Goal: Information Seeking & Learning: Learn about a topic

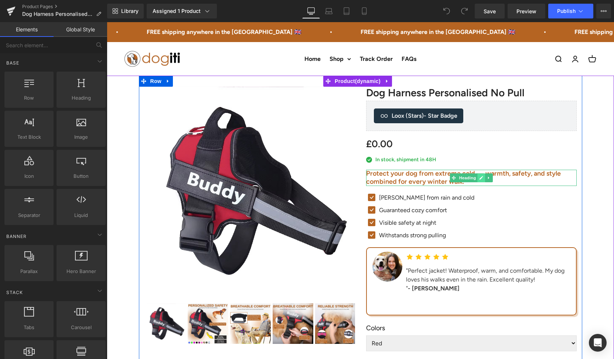
click at [480, 177] on icon at bounding box center [481, 178] width 4 height 4
click at [480, 177] on h2 "Protect your dog from extreme cold — warmth, safety, and style combined for eve…" at bounding box center [471, 178] width 211 height 16
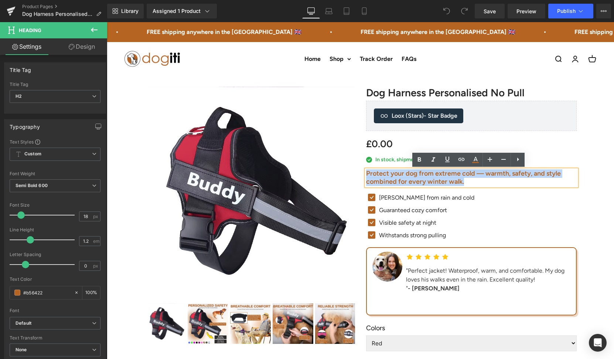
paste div
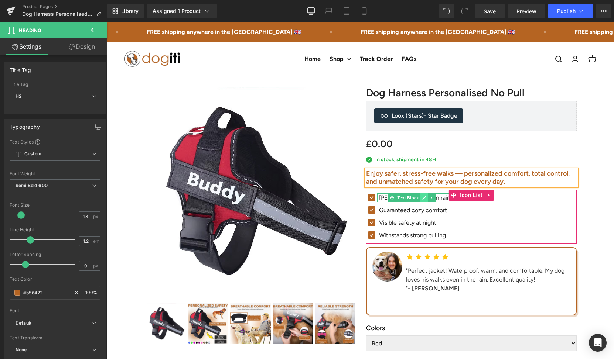
click at [422, 198] on icon at bounding box center [424, 198] width 4 height 4
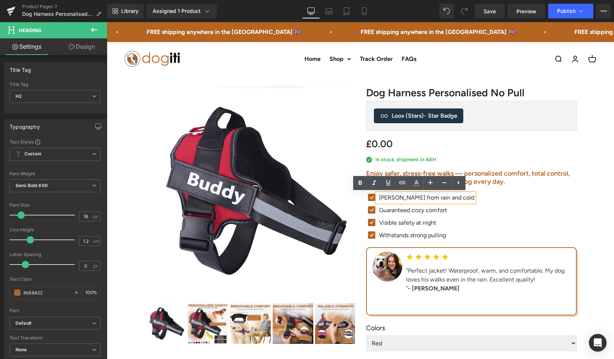
click at [422, 198] on p "[PERSON_NAME] from rain and cold" at bounding box center [426, 198] width 95 height 9
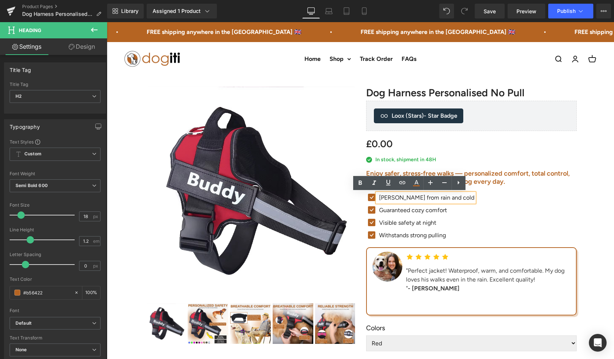
click at [422, 198] on p "[PERSON_NAME] from rain and cold" at bounding box center [426, 198] width 95 height 9
paste div
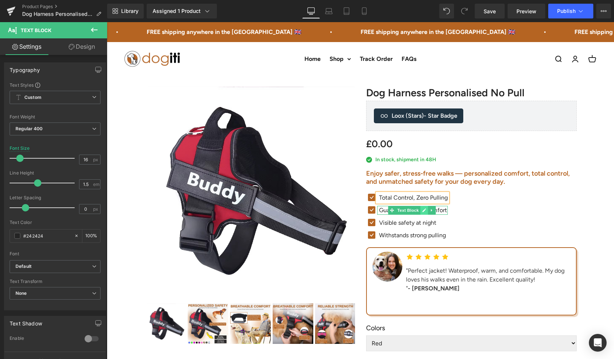
click at [422, 209] on icon at bounding box center [424, 210] width 4 height 4
click at [419, 209] on p "Guaranteed cozy comfort" at bounding box center [413, 210] width 69 height 9
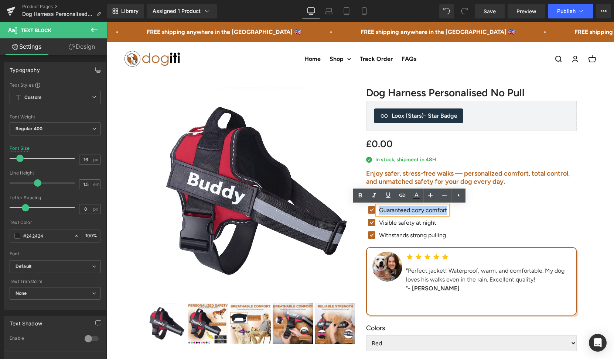
paste div
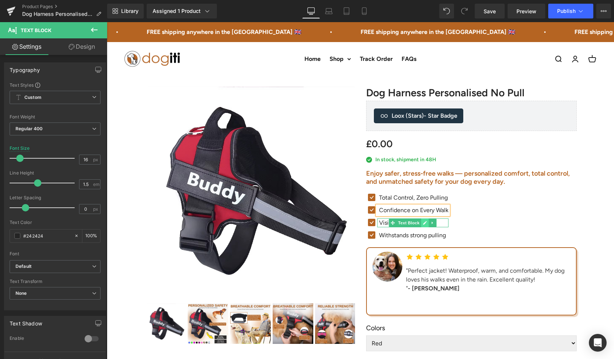
click at [421, 225] on link at bounding box center [425, 223] width 8 height 9
click at [418, 225] on p "Visible safety at night" at bounding box center [413, 223] width 69 height 9
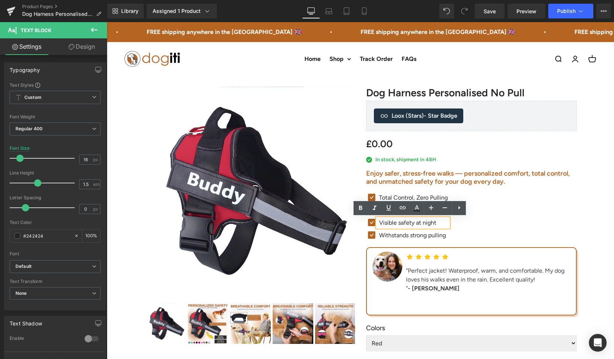
paste div
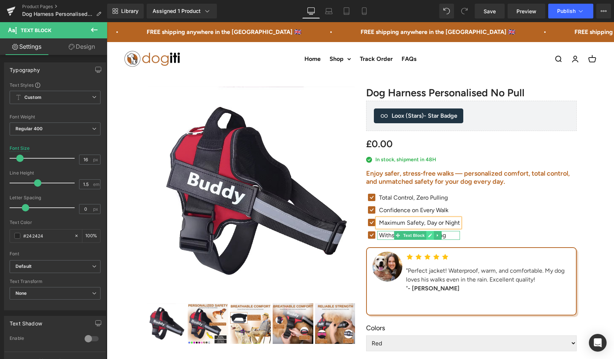
click at [426, 238] on link at bounding box center [430, 235] width 8 height 9
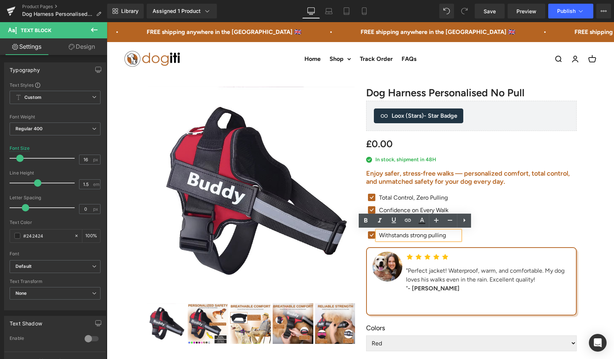
click at [421, 235] on p "Withstands strong pulling" at bounding box center [419, 235] width 81 height 9
paste div
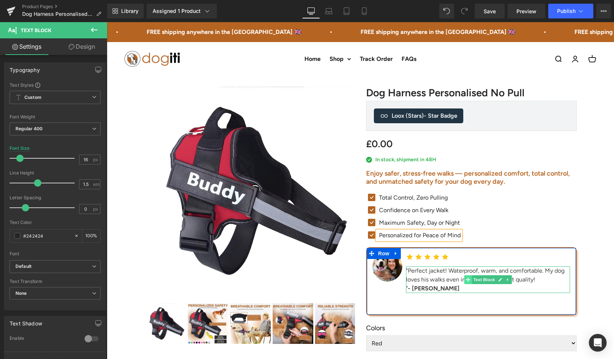
click at [467, 279] on icon at bounding box center [468, 280] width 4 height 4
click at [498, 282] on link at bounding box center [500, 280] width 8 height 9
click at [498, 282] on div ""Perfect jacket! Waterproof, warm, and comfortable. My dog loves his walks even…" at bounding box center [488, 280] width 164 height 27
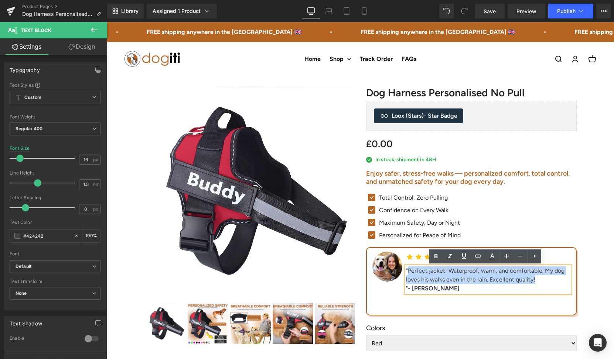
drag, startPoint x: 537, startPoint y: 280, endPoint x: 406, endPoint y: 270, distance: 132.2
click at [406, 270] on div ""Perfect jacket! Waterproof, warm, and comfortable. My dog loves his walks even…" at bounding box center [488, 280] width 164 height 27
paste div
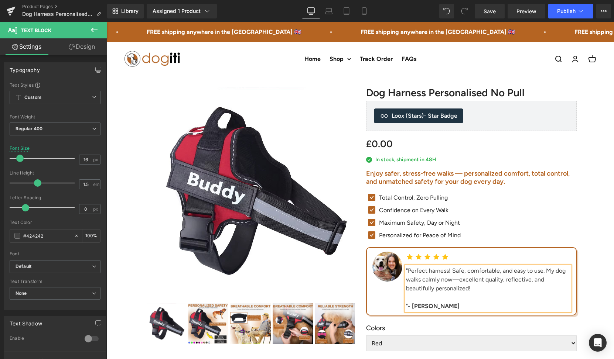
click at [423, 300] on div "" - [PERSON_NAME]" at bounding box center [488, 302] width 164 height 18
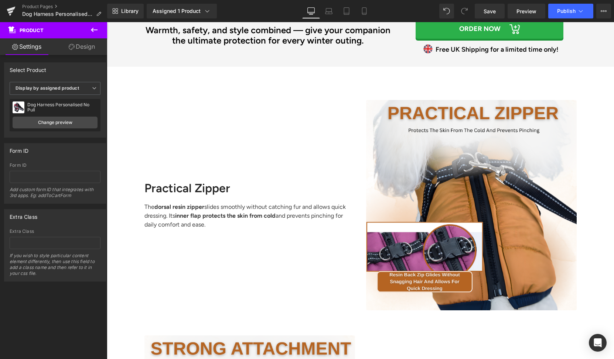
scroll to position [1371, 0]
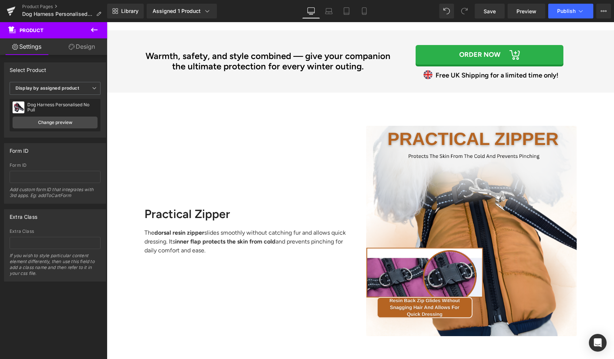
click at [296, 60] on h2 "Warmth, safety, and style combined — give your companion the ultimate protectio…" at bounding box center [268, 61] width 259 height 21
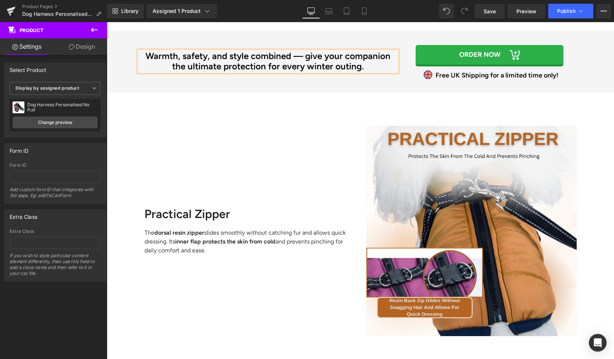
click at [310, 62] on h2 "Warmth, safety, and style combined — give your companion the ultimate protectio…" at bounding box center [268, 61] width 259 height 21
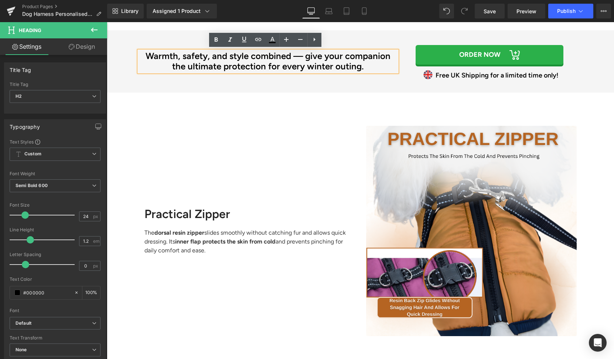
paste div
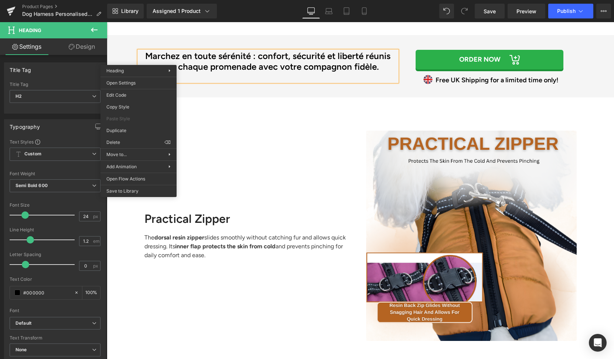
scroll to position [1369, 0]
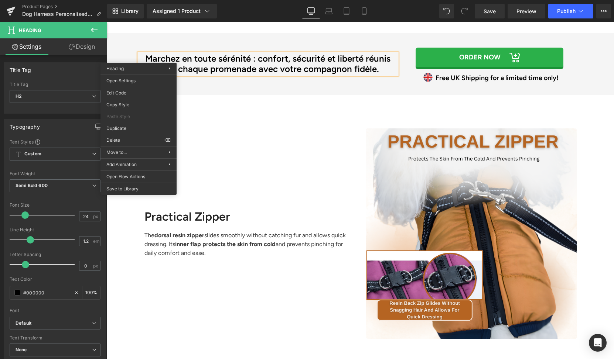
click at [273, 64] on h2 "Marchez en toute sérénité : confort, sécurité et liberté réunis pour chaque pro…" at bounding box center [268, 64] width 259 height 21
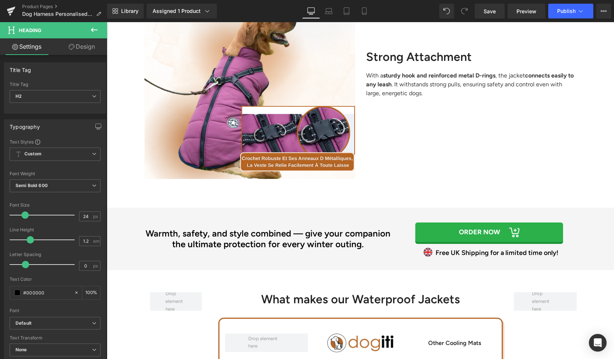
scroll to position [1909, 0]
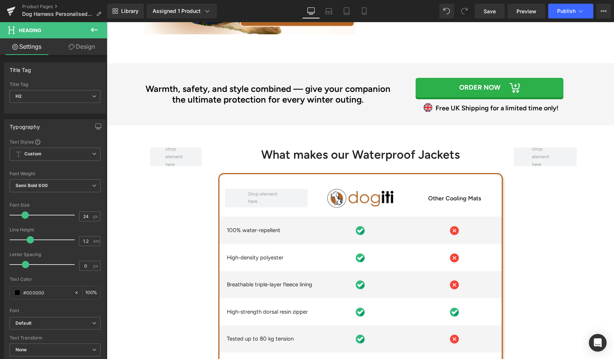
click at [342, 95] on h2 "Warmth, safety, and style combined — give your companion the ultimate protectio…" at bounding box center [268, 94] width 259 height 21
click at [326, 95] on h2 "Warmth, safety, and style combined — give your companion the ultimate protectio…" at bounding box center [268, 94] width 259 height 21
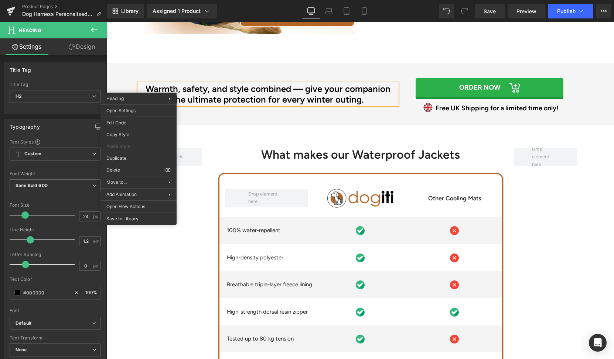
paste div
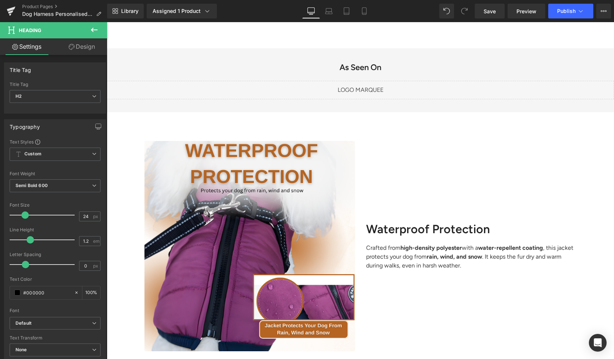
scroll to position [531, 0]
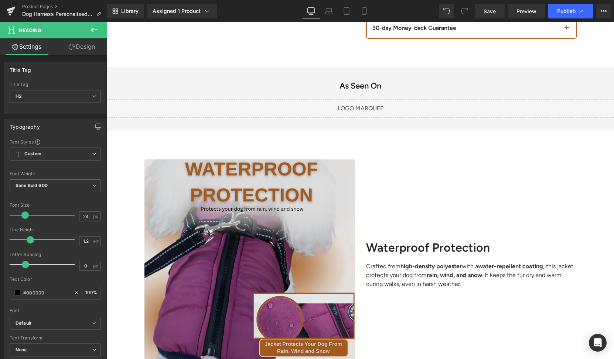
click at [283, 236] on img at bounding box center [249, 265] width 211 height 211
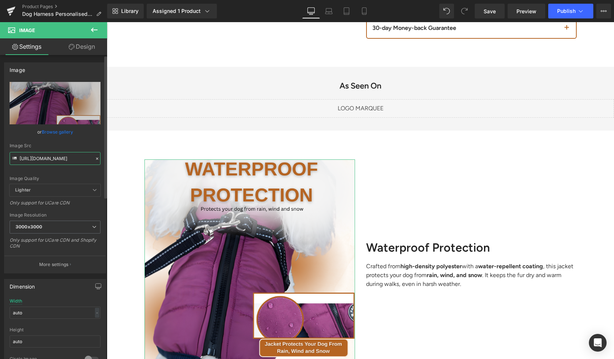
click at [71, 162] on input "[URL][DOMAIN_NAME]" at bounding box center [55, 158] width 91 height 13
paste input "6fc30f29-a648-45e9-9b0c-97b4a5dc47bc.png?v=1760440203"
type input "[URL][DOMAIN_NAME]"
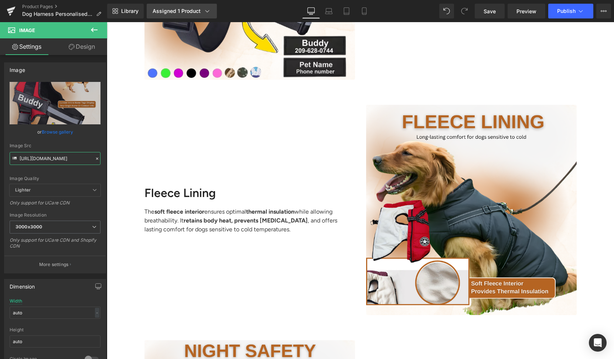
scroll to position [822, 0]
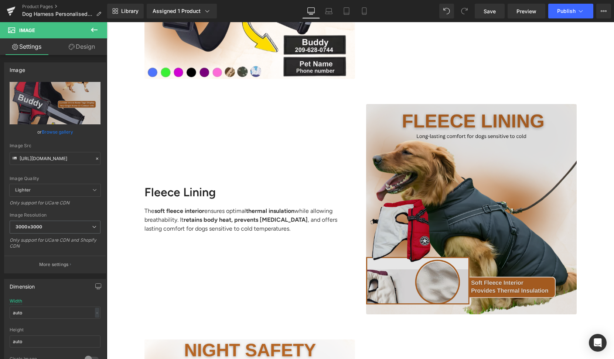
click at [423, 193] on img at bounding box center [471, 209] width 211 height 211
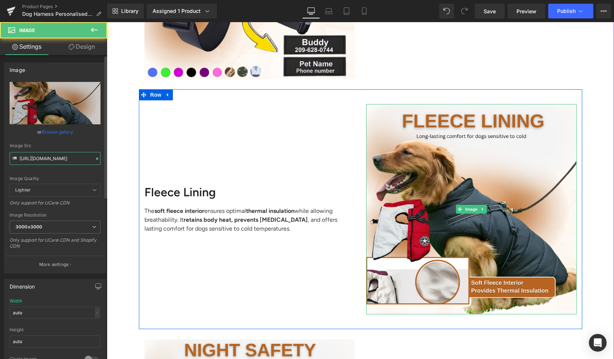
click at [56, 159] on input "[URL][DOMAIN_NAME]" at bounding box center [55, 158] width 91 height 13
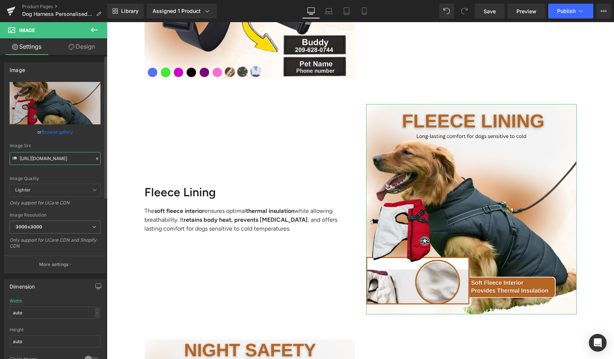
paste input "edf75696-2396-4b21-8482-7489aa0b54f5.png?v=1760440205"
type input "[URL][DOMAIN_NAME]"
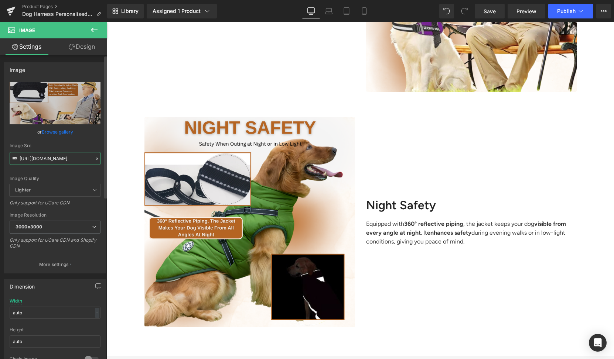
scroll to position [1046, 0]
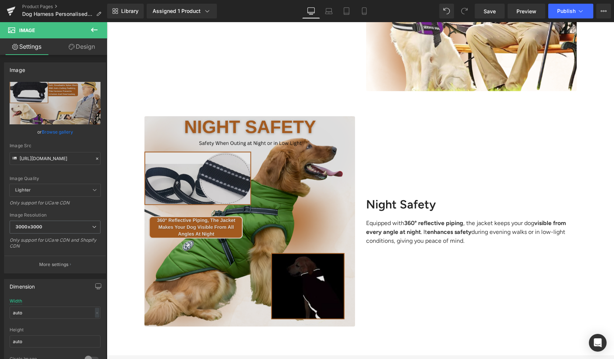
click at [235, 174] on img at bounding box center [249, 221] width 211 height 211
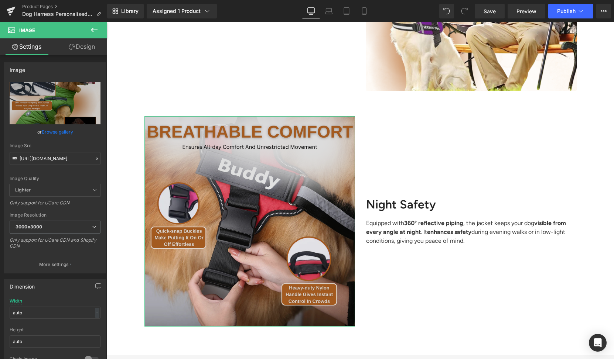
scroll to position [0, 181]
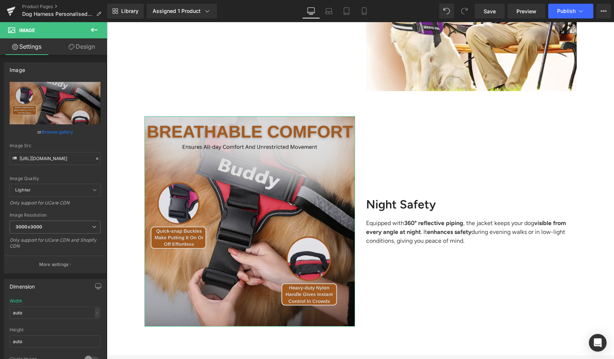
type input "[URL][DOMAIN_NAME]"
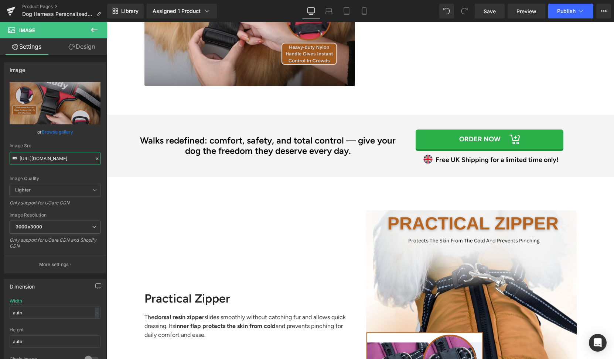
scroll to position [1287, 0]
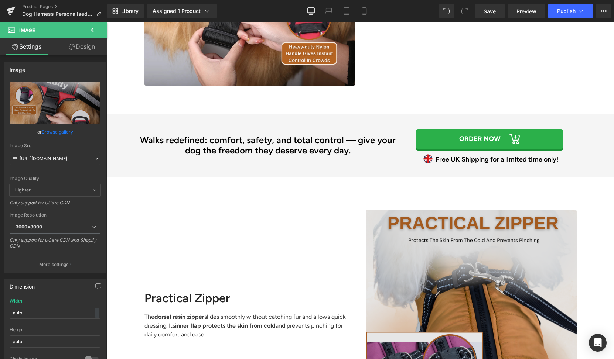
click at [385, 275] on img at bounding box center [471, 315] width 211 height 211
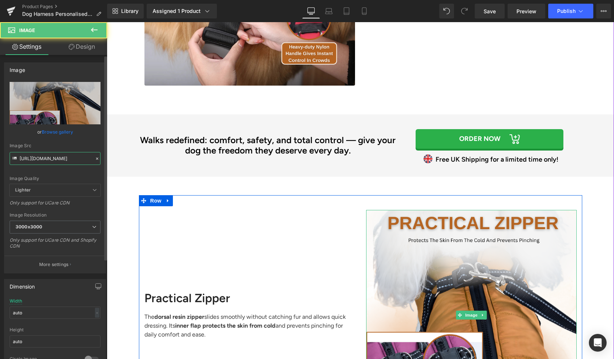
click at [65, 157] on input "[URL][DOMAIN_NAME]" at bounding box center [55, 158] width 91 height 13
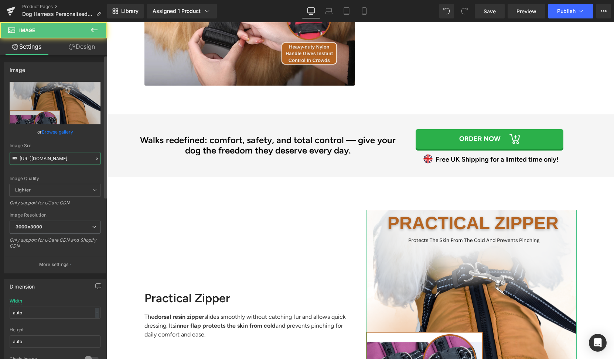
click at [66, 158] on input "[URL][DOMAIN_NAME]" at bounding box center [55, 158] width 91 height 13
paste input "2921ff61-e574-4d92-8fe9-44424fcb571e.png?v=1760440222"
type input "[URL][DOMAIN_NAME]"
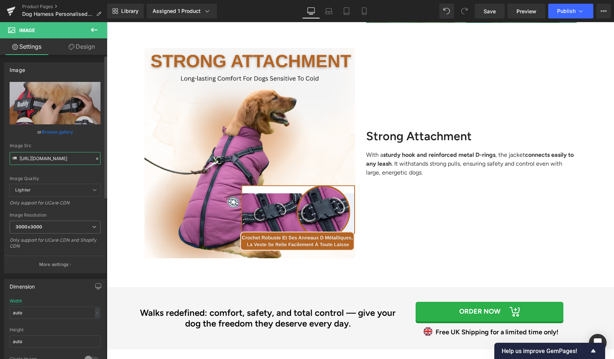
scroll to position [1687, 0]
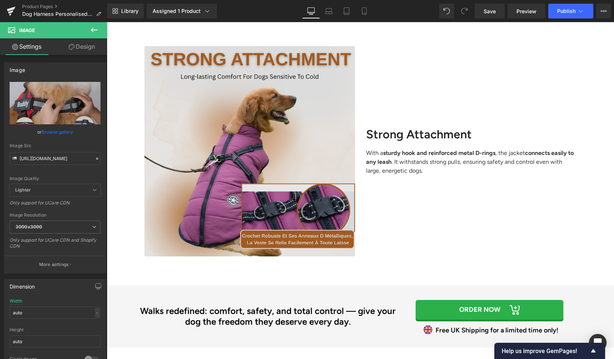
click at [297, 166] on img at bounding box center [249, 151] width 211 height 211
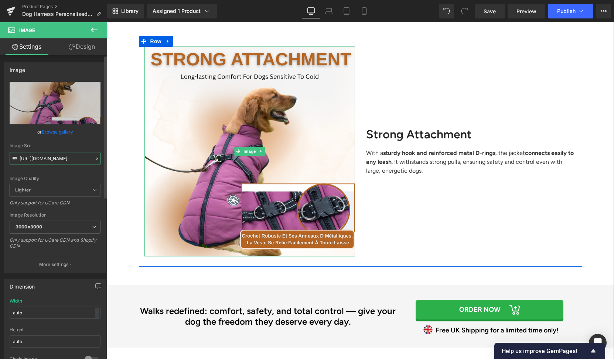
click at [59, 157] on input "[URL][DOMAIN_NAME]" at bounding box center [55, 158] width 91 height 13
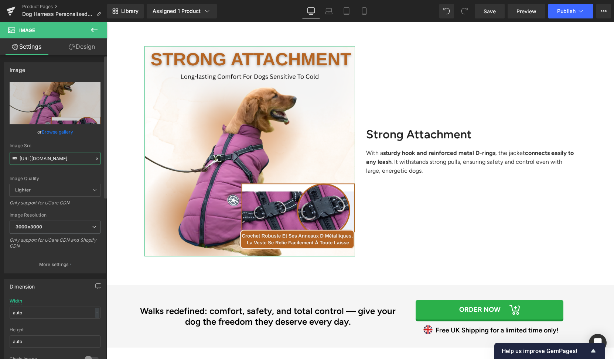
paste input "a3ef9431-d9be-4bb4-859d-46c3ddbf326a.png?v=1760440211"
type input "[URL][DOMAIN_NAME]"
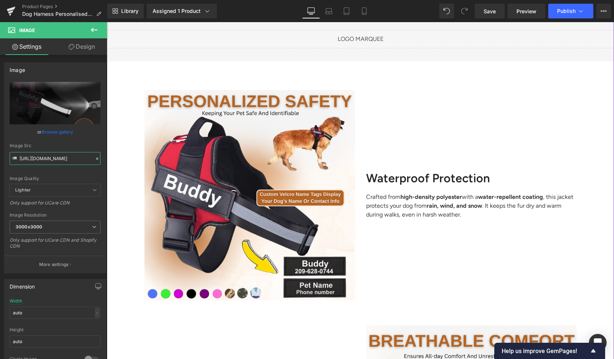
scroll to position [605, 0]
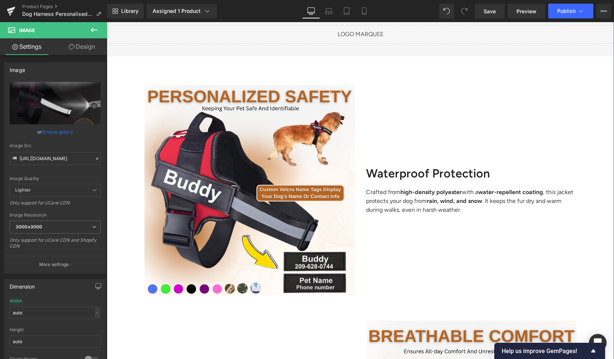
click at [405, 177] on h2 "Waterproof Protection" at bounding box center [471, 174] width 211 height 14
click at [395, 171] on h2 "Waterproof Protection" at bounding box center [471, 174] width 211 height 14
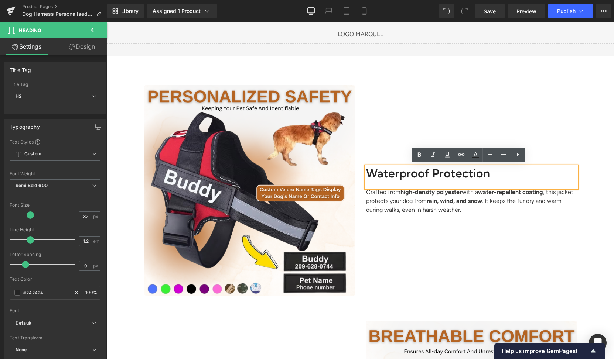
paste div
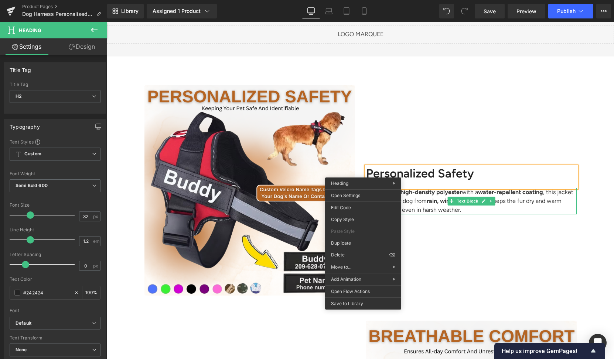
click at [431, 208] on p "Crafted from high-density polyester with a water-repellent coating , this jacke…" at bounding box center [471, 201] width 211 height 27
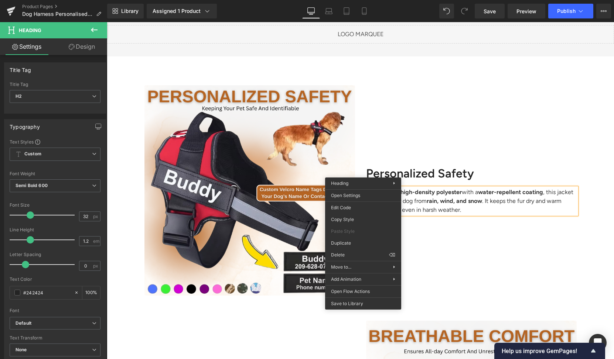
paste div
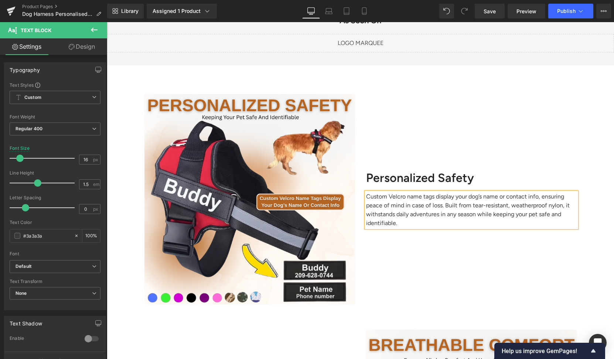
scroll to position [601, 0]
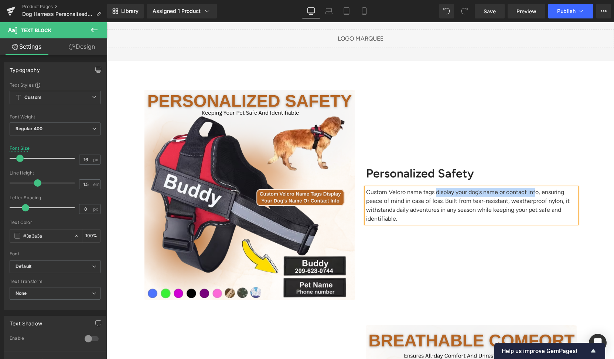
drag, startPoint x: 433, startPoint y: 191, endPoint x: 533, endPoint y: 193, distance: 100.1
click at [533, 193] on p "Custom Velcro name tags display your dog’s name or contact info, ensuring peace…" at bounding box center [471, 205] width 211 height 35
drag, startPoint x: 534, startPoint y: 192, endPoint x: 433, endPoint y: 191, distance: 101.6
click at [433, 191] on p "Custom Velcro name tags display your dog’s name or contact info, ensuring peace…" at bounding box center [471, 205] width 211 height 35
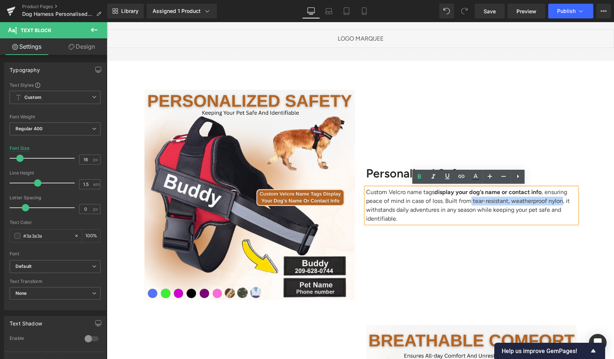
drag, startPoint x: 468, startPoint y: 199, endPoint x: 556, endPoint y: 198, distance: 88.3
click at [556, 198] on p "Custom Velcro name tags display your dog’s name or contact info , ensuring peac…" at bounding box center [471, 205] width 211 height 35
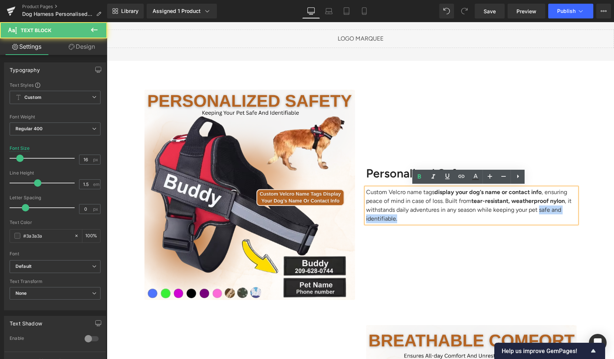
drag, startPoint x: 536, startPoint y: 210, endPoint x: 545, endPoint y: 217, distance: 11.5
click at [545, 217] on p "Custom Velcro name tags display your dog’s name or contact info , ensuring peac…" at bounding box center [471, 205] width 211 height 35
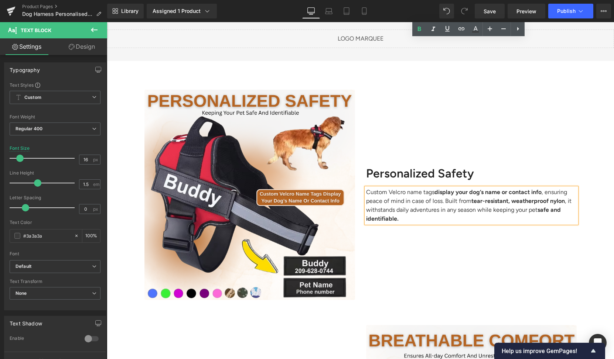
scroll to position [785, 0]
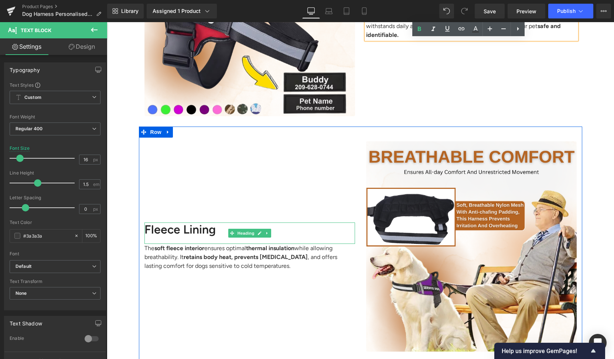
click at [177, 229] on h2 "Fleece Lining" at bounding box center [249, 230] width 211 height 14
paste div
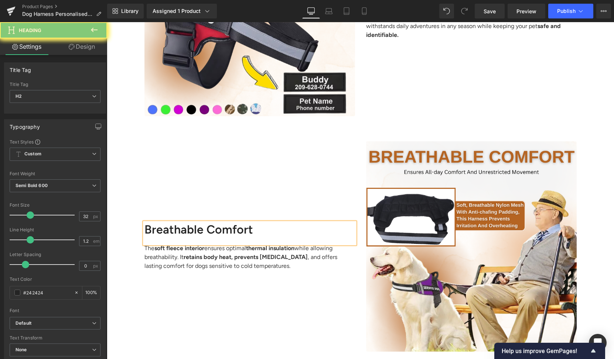
click at [177, 229] on h2 "Breathable Comfort" at bounding box center [249, 230] width 211 height 14
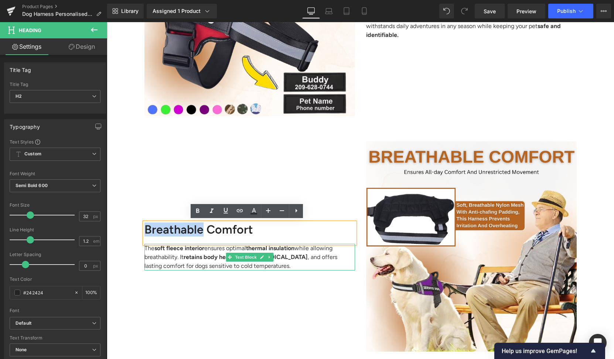
click at [213, 255] on strong "retains body heat, prevents [MEDICAL_DATA]" at bounding box center [246, 257] width 124 height 7
paste div
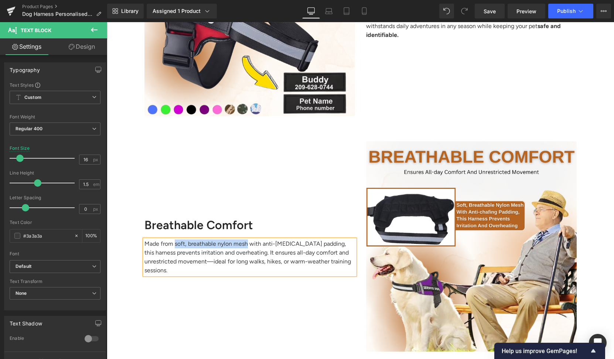
drag, startPoint x: 172, startPoint y: 247, endPoint x: 243, endPoint y: 247, distance: 71.7
click at [243, 247] on p "Made from soft, breathable nylon mesh with anti-[MEDICAL_DATA] padding, this ha…" at bounding box center [249, 257] width 211 height 35
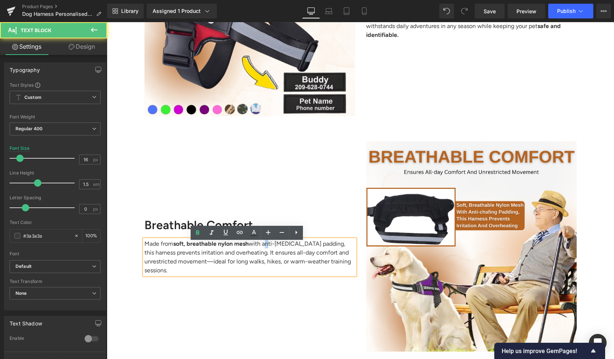
click at [266, 243] on p "Made from soft, breathable nylon mesh with anti-[MEDICAL_DATA] padding, this ha…" at bounding box center [249, 257] width 211 height 35
drag, startPoint x: 314, startPoint y: 243, endPoint x: 300, endPoint y: 243, distance: 14.4
click at [300, 243] on p "Made from soft, breathable nylon mesh with anti-[MEDICAL_DATA] padding, this ha…" at bounding box center [249, 257] width 211 height 35
drag, startPoint x: 317, startPoint y: 243, endPoint x: 265, endPoint y: 243, distance: 51.7
click at [265, 243] on p "Made from soft, breathable nylon mesh with anti-[MEDICAL_DATA] padding, this ha…" at bounding box center [249, 257] width 211 height 35
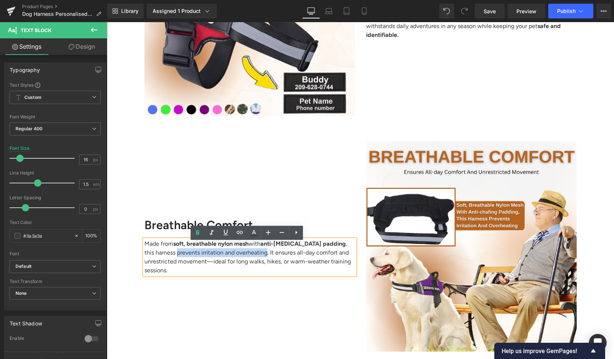
drag, startPoint x: 165, startPoint y: 251, endPoint x: 252, endPoint y: 254, distance: 87.6
click at [252, 254] on p "Made from soft, breathable nylon mesh with anti-[MEDICAL_DATA] padding , this h…" at bounding box center [249, 257] width 211 height 35
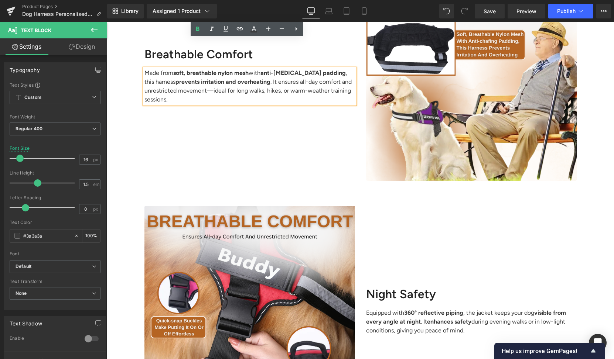
scroll to position [1021, 0]
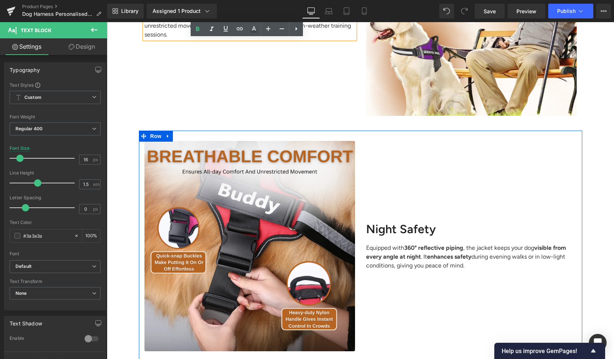
click at [107, 22] on div at bounding box center [107, 22] width 0 height 0
drag, startPoint x: 403, startPoint y: 222, endPoint x: 403, endPoint y: 230, distance: 8.5
click at [403, 222] on h2 "Night Safety" at bounding box center [471, 229] width 211 height 14
click at [403, 230] on h2 "Night Safety" at bounding box center [471, 229] width 211 height 14
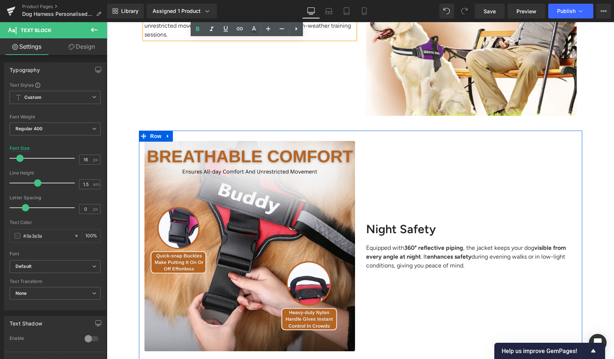
click at [403, 230] on h2 "Night Safety" at bounding box center [471, 229] width 211 height 14
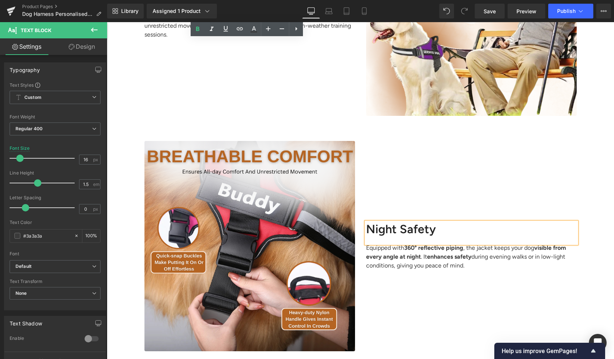
paste div
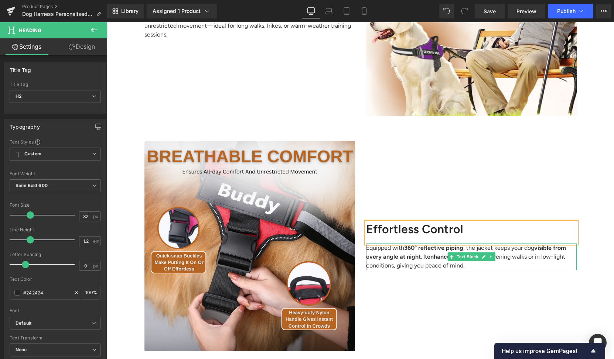
click at [422, 252] on p "Equipped with 360° reflective piping , the jacket keeps your dog visible from e…" at bounding box center [471, 257] width 211 height 27
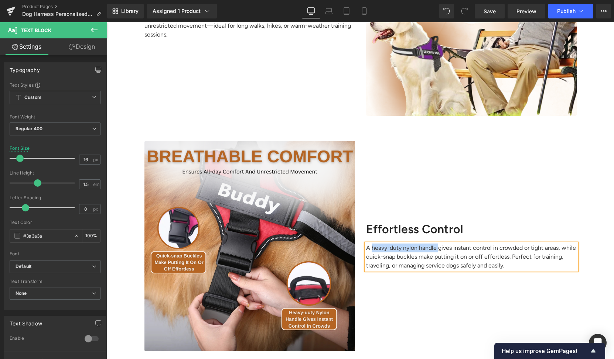
drag, startPoint x: 369, startPoint y: 246, endPoint x: 434, endPoint y: 244, distance: 65.4
click at [434, 244] on p "A heavy-duty nylon handle gives instant control in crowded or tight areas, whil…" at bounding box center [471, 257] width 211 height 27
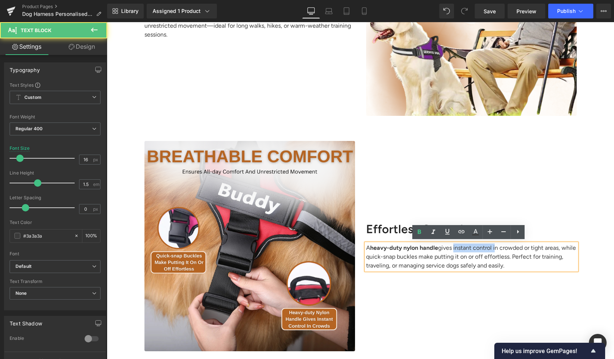
drag, startPoint x: 454, startPoint y: 248, endPoint x: 494, endPoint y: 248, distance: 40.3
click at [494, 248] on p "A heavy-duty nylon handle gives instant control in crowded or tight areas, whil…" at bounding box center [471, 257] width 211 height 27
click at [493, 246] on p "A heavy-duty nylon handle gives instant control in crowded or tight areas, whil…" at bounding box center [471, 257] width 211 height 27
drag, startPoint x: 492, startPoint y: 246, endPoint x: 454, endPoint y: 248, distance: 38.1
click at [454, 248] on p "A heavy-duty nylon handle gives instant control in crowded or tight areas, whil…" at bounding box center [471, 257] width 211 height 27
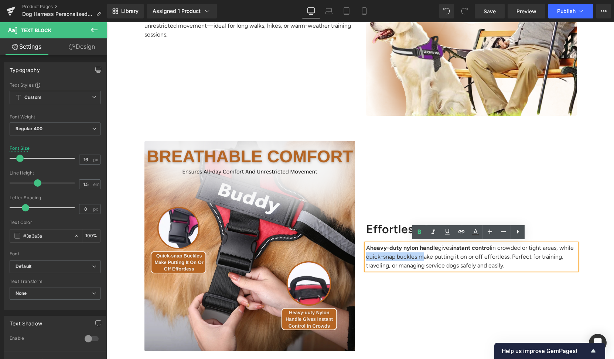
drag, startPoint x: 377, startPoint y: 254, endPoint x: 430, endPoint y: 253, distance: 52.8
click at [430, 253] on p "A heavy-duty nylon handle gives instant control in crowded or tight areas, whil…" at bounding box center [471, 257] width 211 height 27
click at [449, 257] on p "A heavy-duty nylon handle gives instant control in crowded or tight areas, whil…" at bounding box center [471, 257] width 211 height 27
drag, startPoint x: 449, startPoint y: 257, endPoint x: 515, endPoint y: 254, distance: 65.4
click at [515, 254] on p "A heavy-duty nylon handle gives instant control in crowded or tight areas, whil…" at bounding box center [471, 257] width 211 height 27
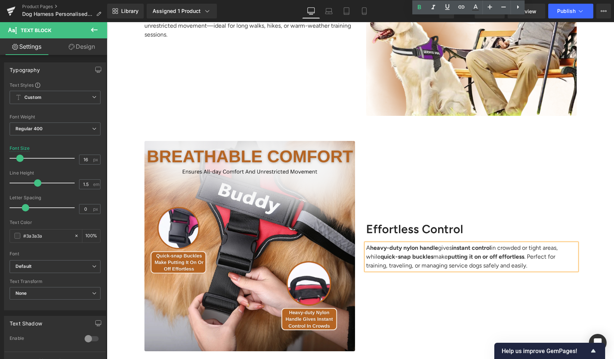
scroll to position [1276, 0]
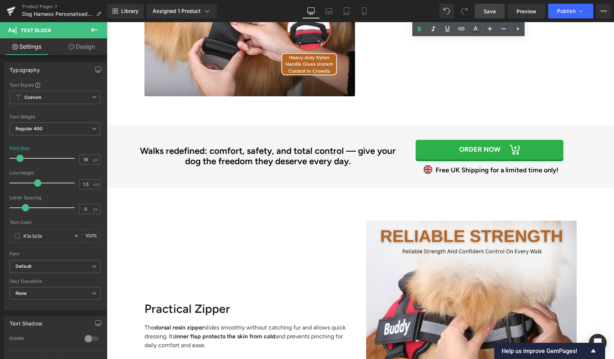
click at [495, 13] on span "Save" at bounding box center [490, 11] width 12 height 8
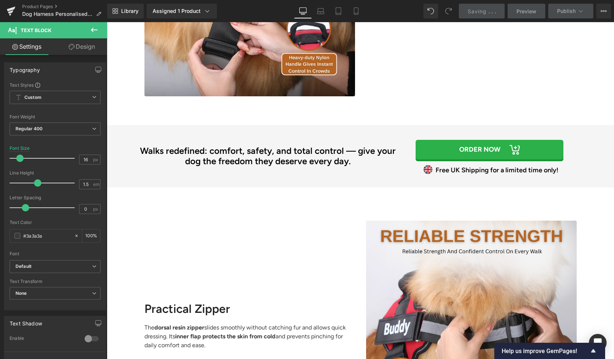
scroll to position [1400, 0]
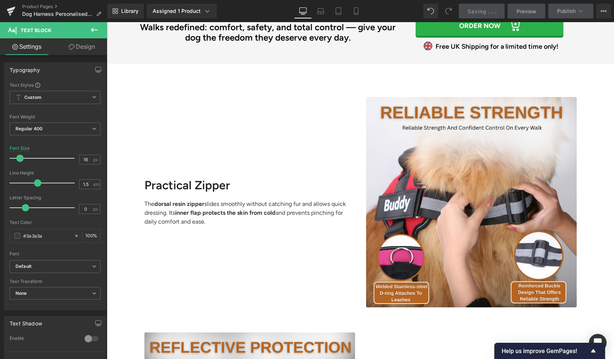
click at [204, 187] on h2 "Practical Zipper" at bounding box center [249, 185] width 211 height 14
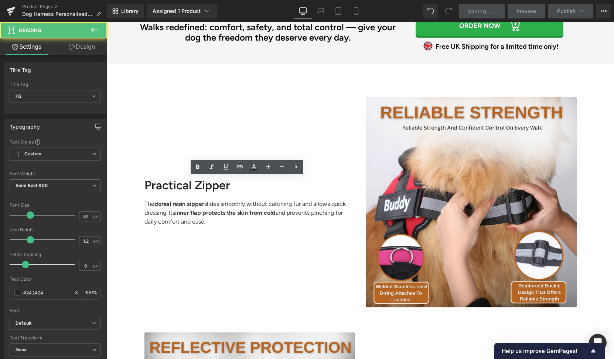
click at [203, 183] on h2 "Practical Zipper" at bounding box center [249, 185] width 211 height 14
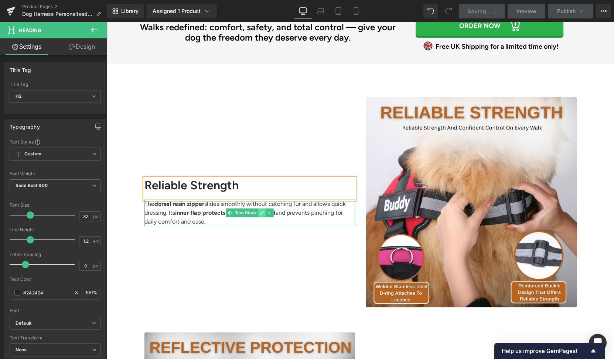
click at [258, 215] on link at bounding box center [262, 213] width 8 height 9
click at [257, 215] on strong "inner flap protects the skin from cold" at bounding box center [225, 212] width 100 height 7
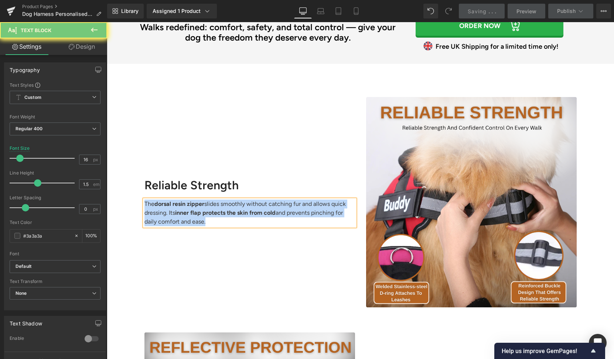
paste div
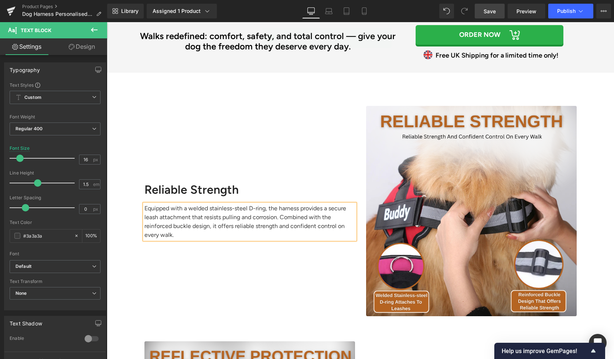
scroll to position [1395, 0]
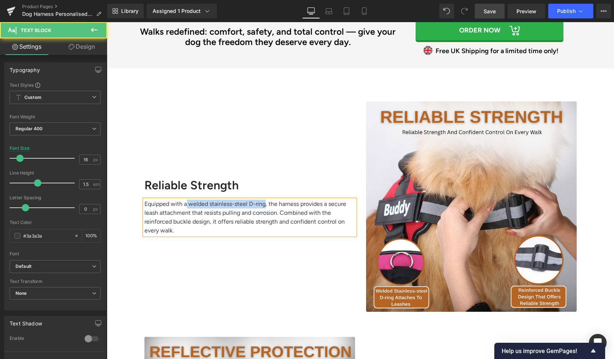
drag, startPoint x: 184, startPoint y: 203, endPoint x: 260, endPoint y: 200, distance: 76.5
click at [260, 200] on p "Equipped with a welded stainless-steel D-ring, the harness provides a secure le…" at bounding box center [249, 217] width 211 height 35
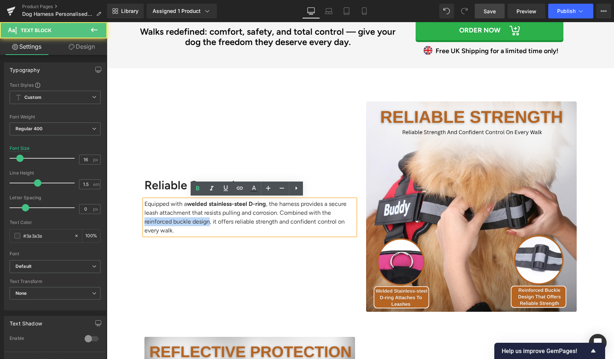
drag, startPoint x: 141, startPoint y: 221, endPoint x: 204, endPoint y: 220, distance: 63.2
click at [204, 220] on p "Equipped with a welded stainless-steel D-ring , the harness provides a secure l…" at bounding box center [249, 217] width 211 height 35
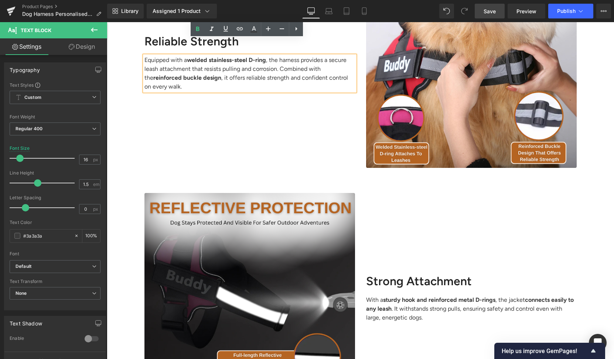
scroll to position [1653, 0]
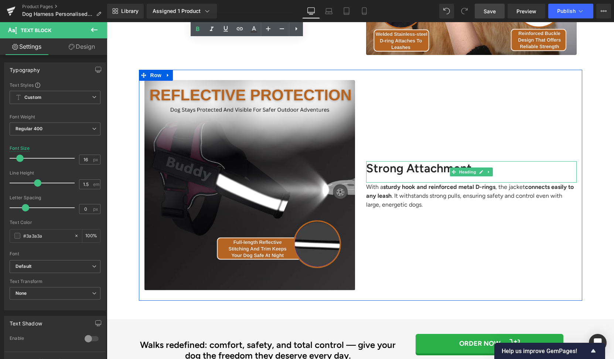
click at [399, 166] on h2 "Strong Attachment" at bounding box center [471, 168] width 211 height 14
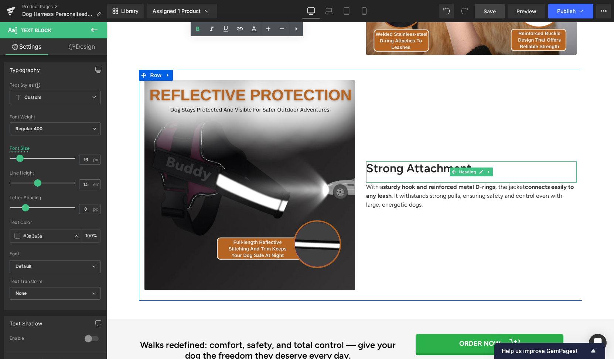
click at [399, 166] on h2 "Strong Attachment" at bounding box center [471, 168] width 211 height 14
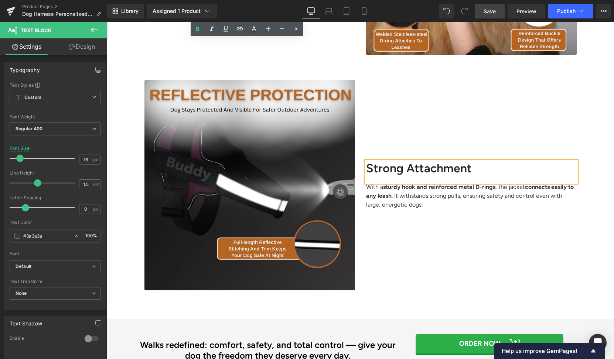
paste div
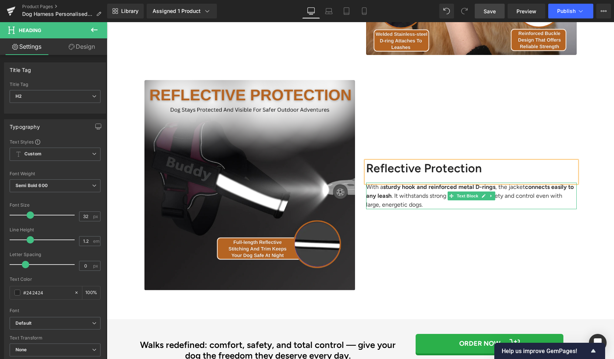
click at [373, 201] on p "With a sturdy hook and reinforced metal D-rings , the jacket connects easily to…" at bounding box center [471, 196] width 211 height 27
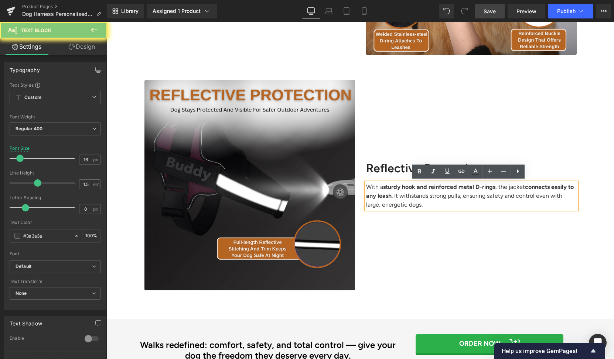
paste div
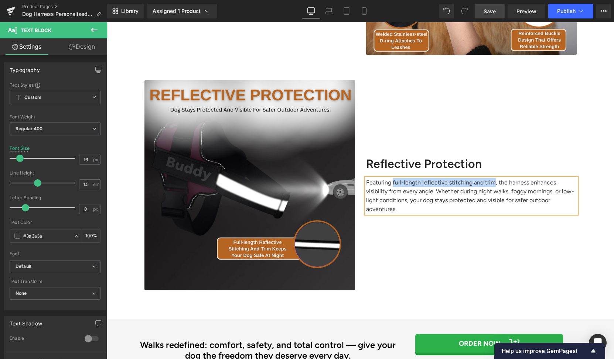
drag, startPoint x: 389, startPoint y: 185, endPoint x: 485, endPoint y: 187, distance: 96.1
click at [485, 187] on p "Featuring full-length reflective stitching and trim, the harness enhances visib…" at bounding box center [471, 195] width 211 height 35
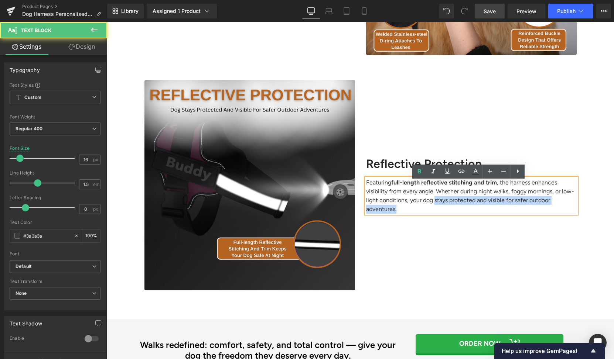
drag, startPoint x: 430, startPoint y: 198, endPoint x: 477, endPoint y: 213, distance: 50.0
click at [477, 213] on div "Featuring full-length reflective stitching and trim , the harness enhances visi…" at bounding box center [471, 195] width 211 height 35
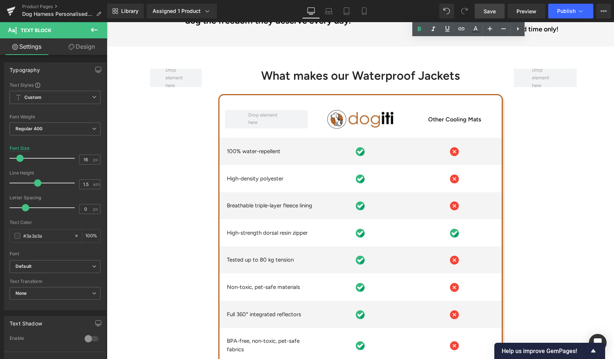
scroll to position [1986, 0]
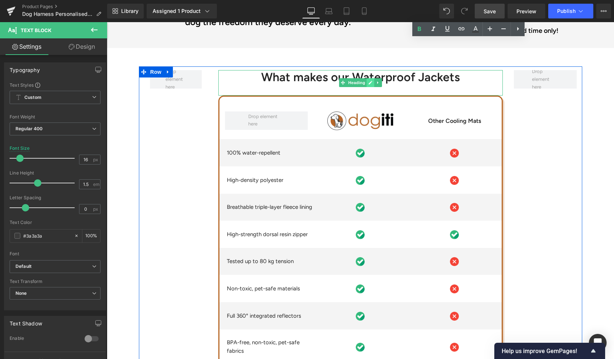
click at [368, 78] on link at bounding box center [370, 82] width 8 height 9
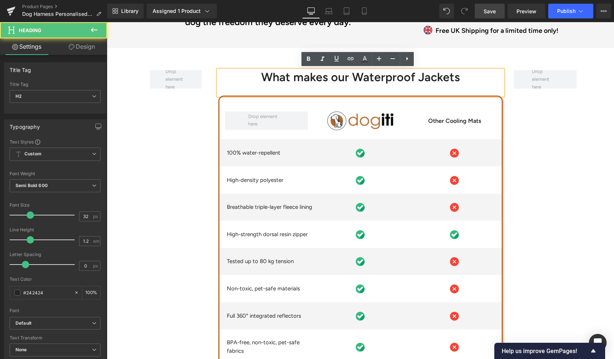
drag, startPoint x: 350, startPoint y: 78, endPoint x: 471, endPoint y: 74, distance: 120.8
click at [471, 74] on h2 "What makes our Waterproof Jackets" at bounding box center [360, 77] width 284 height 14
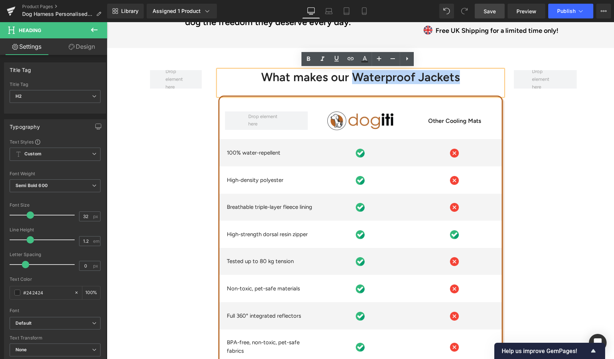
paste div
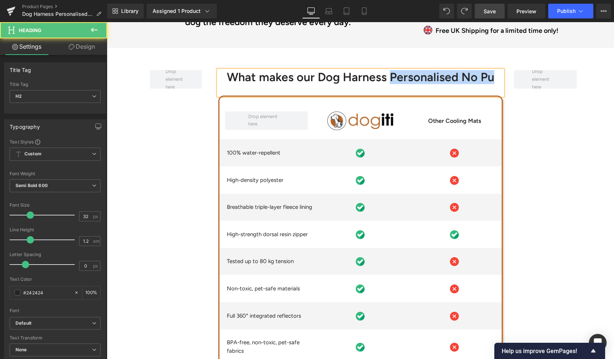
drag, startPoint x: 386, startPoint y: 76, endPoint x: 501, endPoint y: 78, distance: 114.5
click at [501, 78] on div "What makes our Dog Harness Personalised No Pu" at bounding box center [360, 82] width 284 height 25
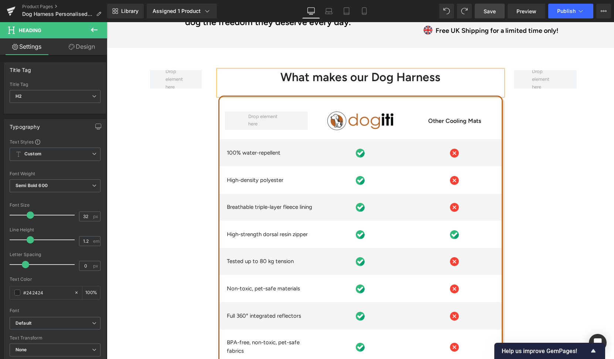
click at [242, 153] on div "100% water-repellent Text Block" at bounding box center [266, 153] width 94 height 8
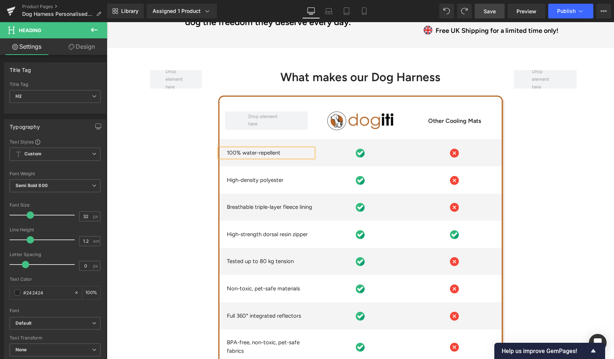
click at [240, 151] on p "100% water-repellent" at bounding box center [270, 153] width 87 height 8
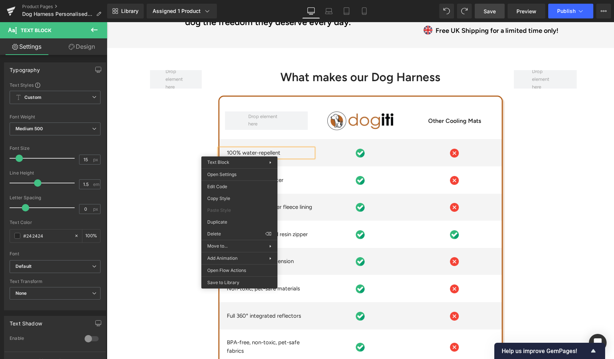
paste div
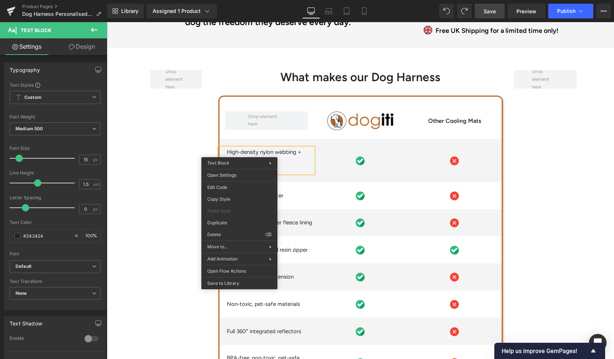
scroll to position [1986, 0]
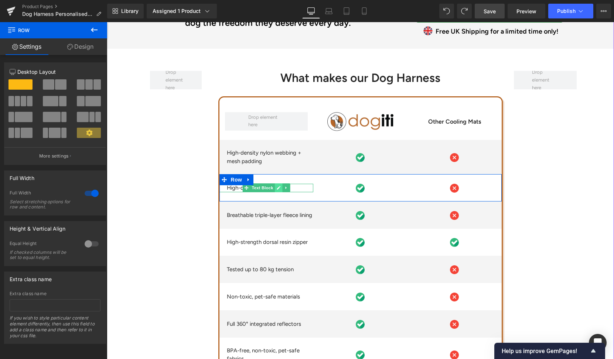
click at [275, 189] on link at bounding box center [279, 188] width 8 height 9
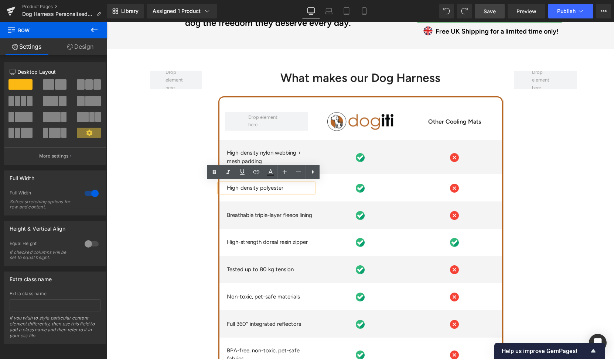
click at [264, 186] on p "High-density polyester" at bounding box center [270, 188] width 87 height 8
paste div
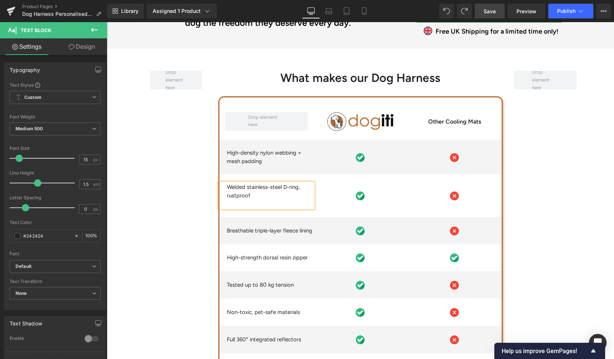
scroll to position [1985, 0]
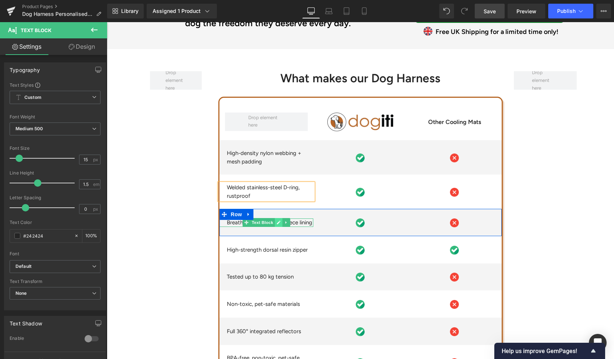
click at [275, 223] on link at bounding box center [279, 222] width 8 height 9
click at [273, 223] on p "Breathable triple-layer fleece lining" at bounding box center [270, 223] width 87 height 8
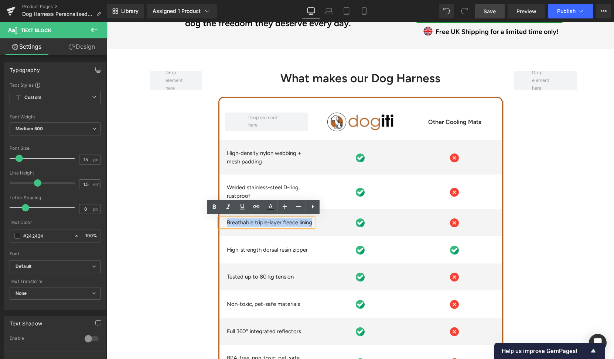
paste div
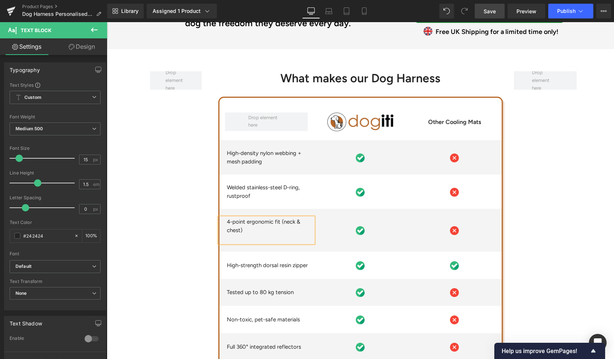
scroll to position [1985, 0]
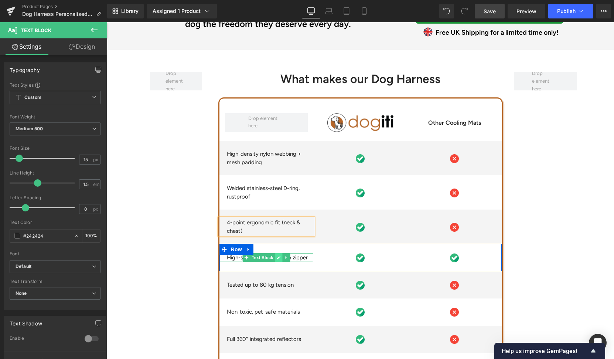
click at [276, 257] on icon at bounding box center [278, 258] width 4 height 4
click at [276, 257] on p "High-strength dorsal resin zipper" at bounding box center [270, 258] width 87 height 8
paste div
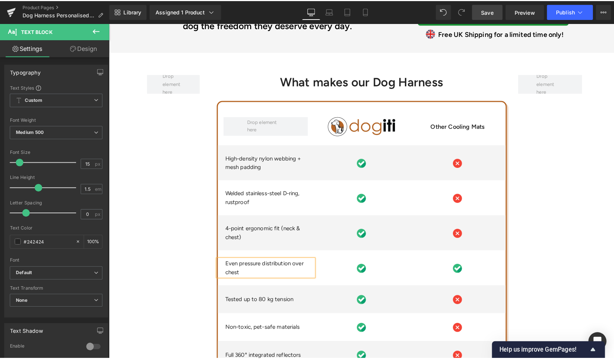
scroll to position [1975, 0]
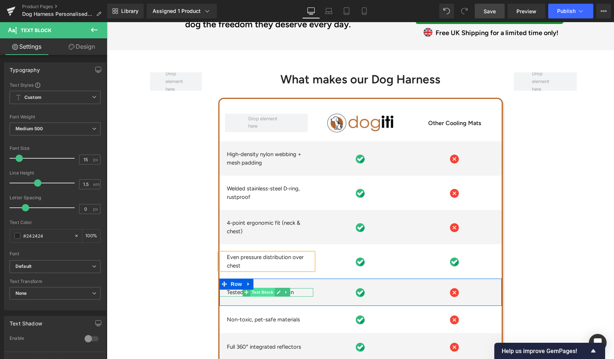
click at [263, 291] on span "Text Block" at bounding box center [262, 292] width 24 height 9
click at [278, 292] on link at bounding box center [279, 292] width 8 height 9
click at [278, 292] on p "Tested up to 80 kg tension" at bounding box center [270, 292] width 87 height 8
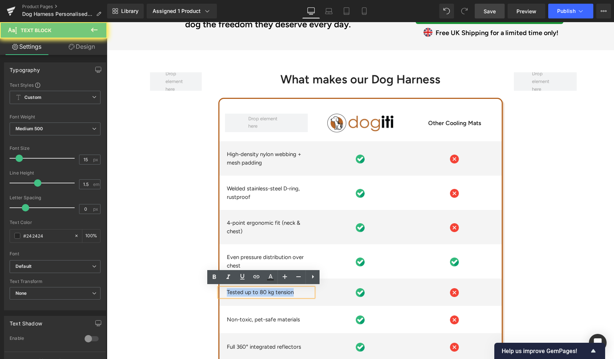
paste div
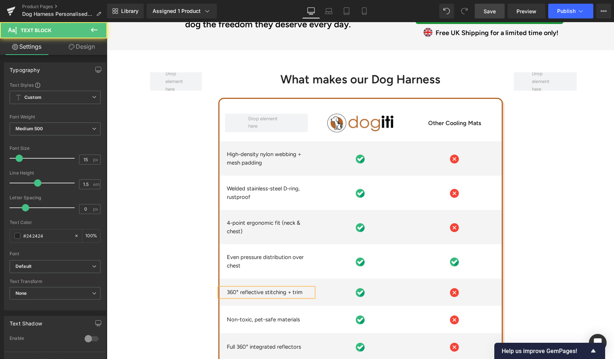
click at [278, 292] on p "360° reflective stitching + trim" at bounding box center [270, 292] width 87 height 8
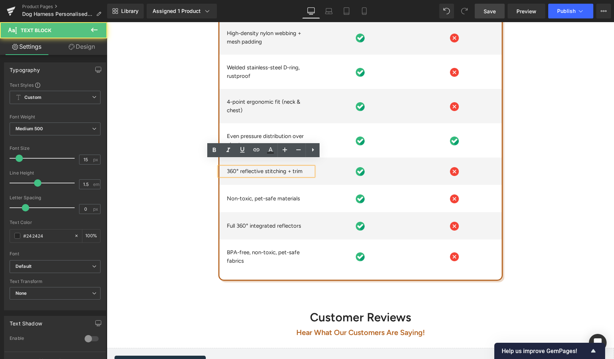
scroll to position [2102, 0]
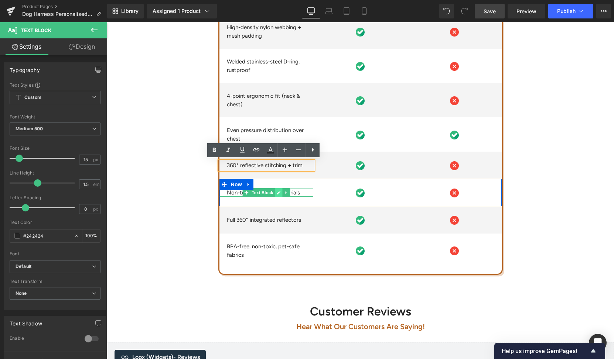
click at [277, 193] on icon at bounding box center [278, 193] width 4 height 4
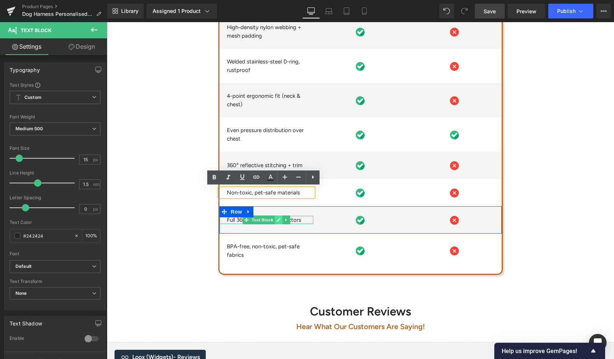
click at [277, 221] on icon at bounding box center [278, 220] width 4 height 4
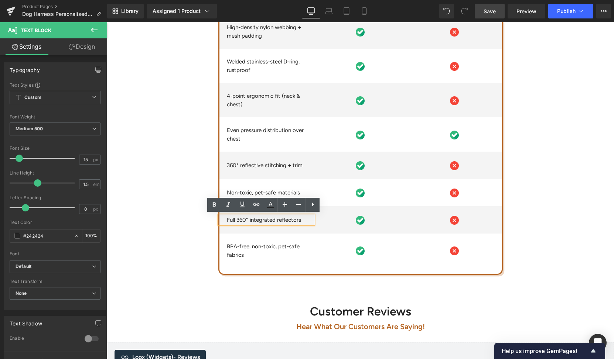
click at [267, 217] on p "Full 360° integrated reflectors" at bounding box center [270, 220] width 87 height 8
paste div
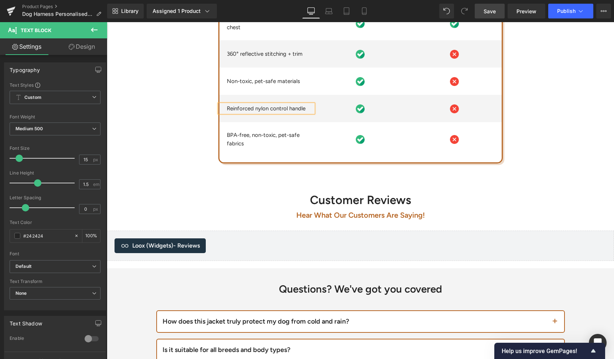
scroll to position [2351, 0]
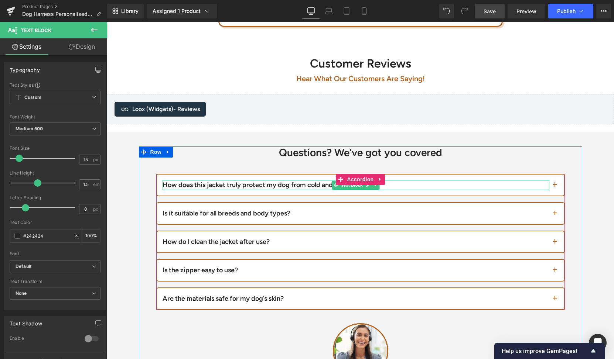
click at [291, 184] on div "How does this jacket truly protect my dog from cold and rain?" at bounding box center [356, 185] width 387 height 10
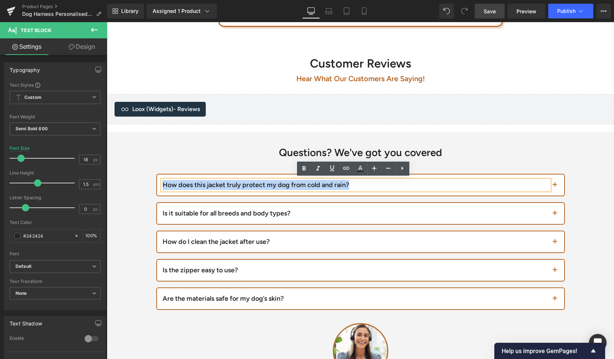
paste div
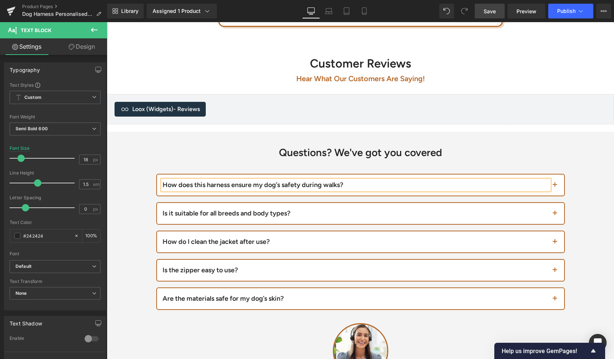
click at [556, 184] on button "button" at bounding box center [556, 185] width 15 height 21
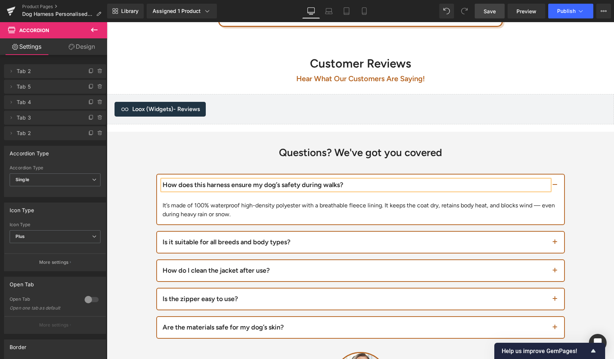
click at [290, 206] on div "It’s made of 100% waterproof high-density polyester with a breathable fleece li…" at bounding box center [361, 210] width 396 height 18
click at [287, 204] on div "It’s made of 100% waterproof high-density polyester with a breathable fleece li…" at bounding box center [361, 210] width 396 height 18
paste div
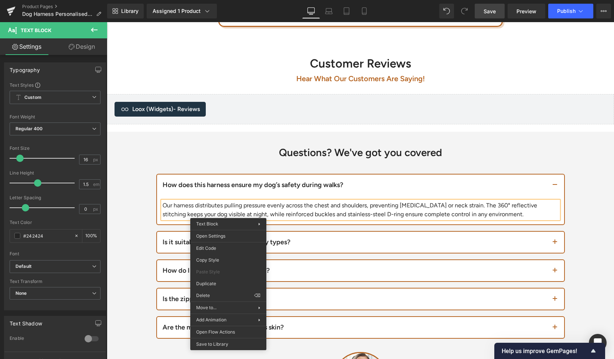
click at [290, 241] on div "Is it suitable for all breeds and body types?" at bounding box center [356, 243] width 387 height 10
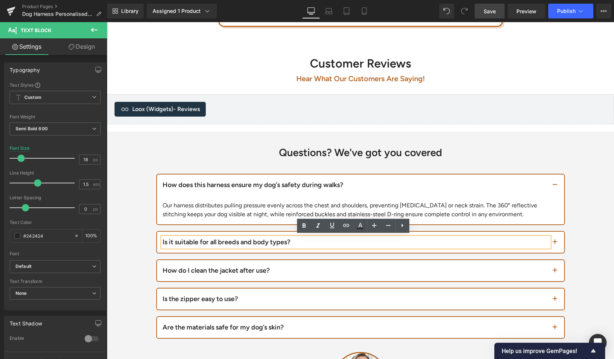
click at [241, 242] on div "Is it suitable for all breeds and body types?" at bounding box center [356, 243] width 387 height 10
click at [237, 239] on div "Is it suitable for all breeds and body types?" at bounding box center [356, 243] width 387 height 10
paste div
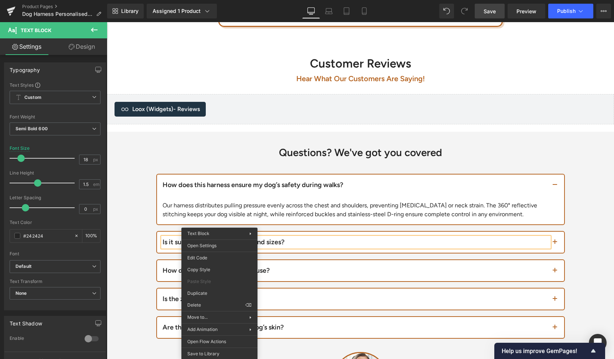
click at [554, 240] on button "button" at bounding box center [556, 242] width 15 height 21
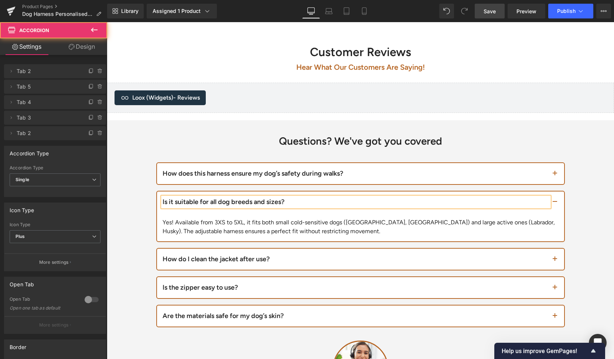
scroll to position [2447, 0]
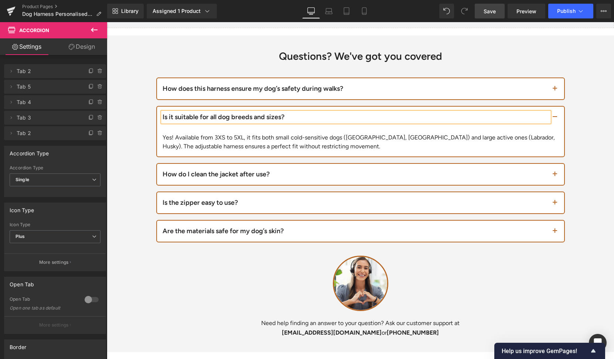
click at [376, 140] on div "Yes! Available from 3XS to 5XL, it fits both small cold-sensitive dogs ([GEOGRA…" at bounding box center [361, 142] width 396 height 18
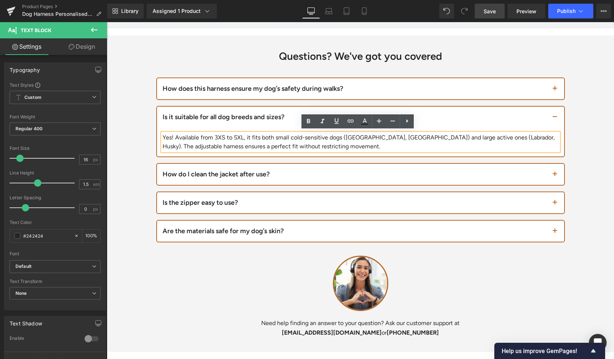
click at [266, 136] on div "Yes! Available from 3XS to 5XL, it fits both small cold-sensitive dogs ([GEOGRA…" at bounding box center [361, 142] width 396 height 18
click at [260, 141] on div "Yes! Available from 3XS to 5XL, it fits both small cold-sensitive dogs ([GEOGRA…" at bounding box center [361, 142] width 396 height 18
paste div
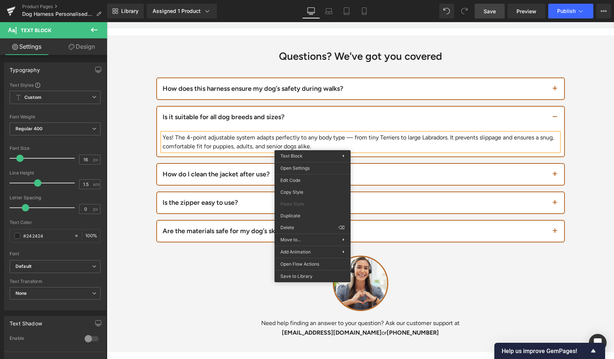
click at [243, 174] on div "How do I clean the jacket after use?" at bounding box center [356, 175] width 387 height 10
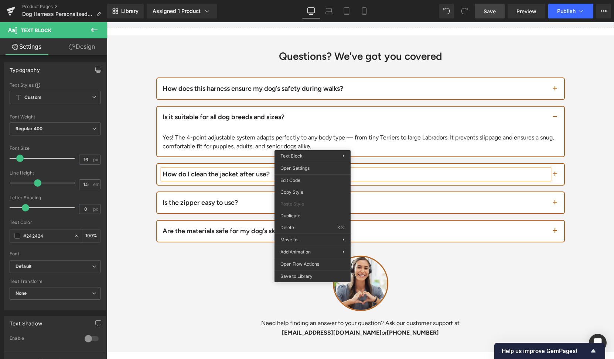
click at [240, 171] on div "How do I clean the jacket after use?" at bounding box center [356, 175] width 387 height 10
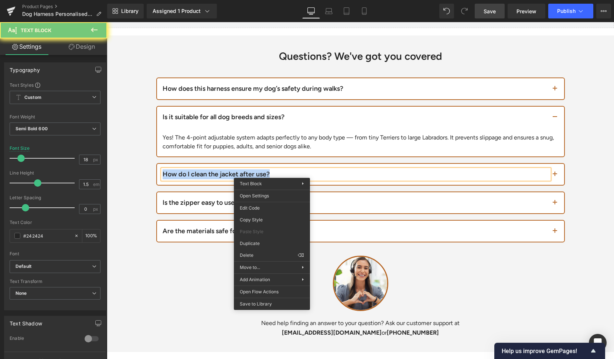
paste div
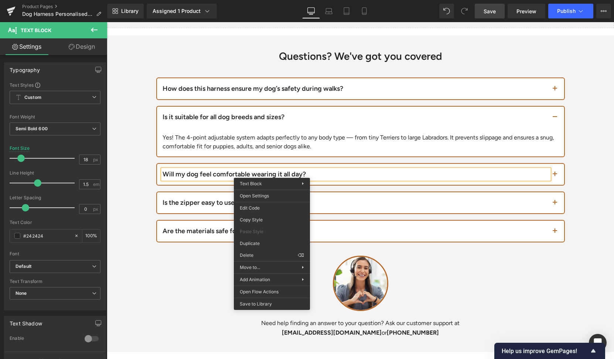
click at [555, 172] on button "button" at bounding box center [556, 174] width 15 height 21
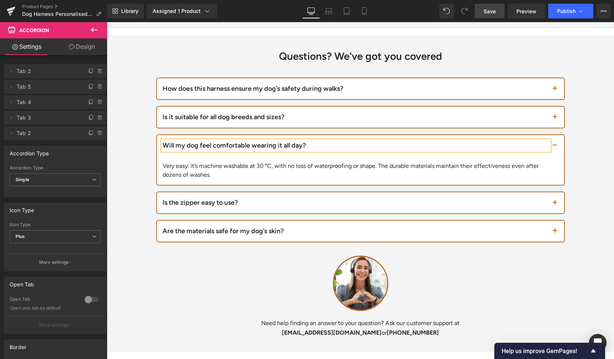
click at [296, 165] on div "Very easy: it’s machine washable at 30 °C, with no loss of waterproofing or sha…" at bounding box center [361, 171] width 396 height 18
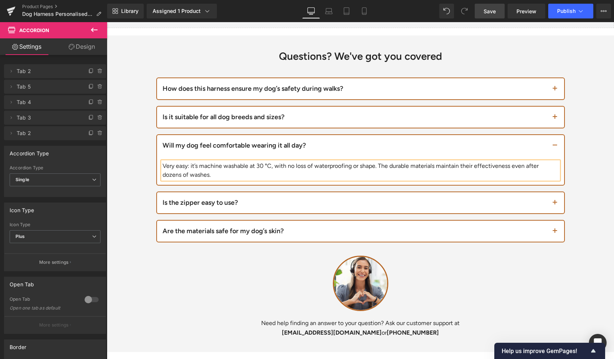
click at [291, 166] on div "Very easy: it’s machine washable at 30 °C, with no loss of waterproofing or sha…" at bounding box center [361, 171] width 396 height 18
click at [291, 167] on div "Very easy: it’s machine washable at 30 °C, with no loss of waterproofing or sha…" at bounding box center [361, 171] width 396 height 18
click at [291, 166] on div "Very easy: it’s machine washable at 30 °C, with no loss of waterproofing or sha…" at bounding box center [361, 171] width 396 height 18
paste div
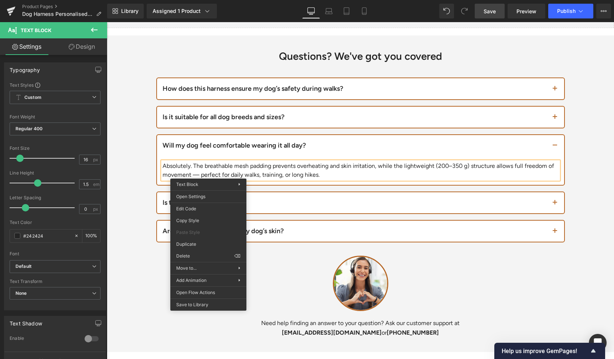
click at [277, 205] on div "Is the zipper easy to use? Text Block" at bounding box center [356, 203] width 387 height 10
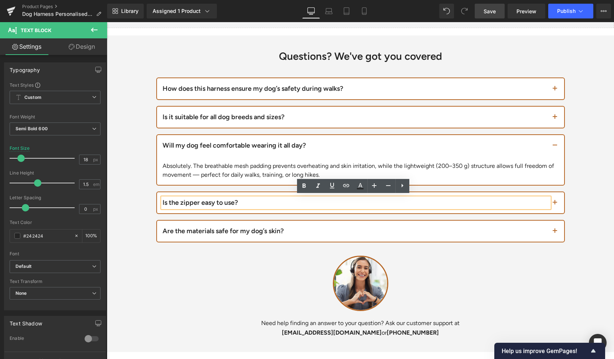
click at [181, 198] on div "Is the zipper easy to use?" at bounding box center [356, 203] width 387 height 10
click at [182, 199] on div "Is the zipper easy to use?" at bounding box center [356, 203] width 387 height 10
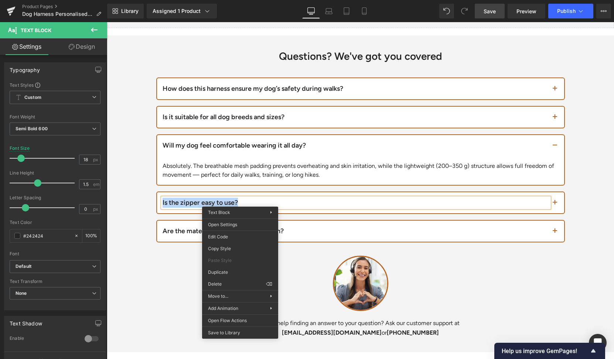
paste div
click at [556, 205] on button "button" at bounding box center [556, 202] width 15 height 21
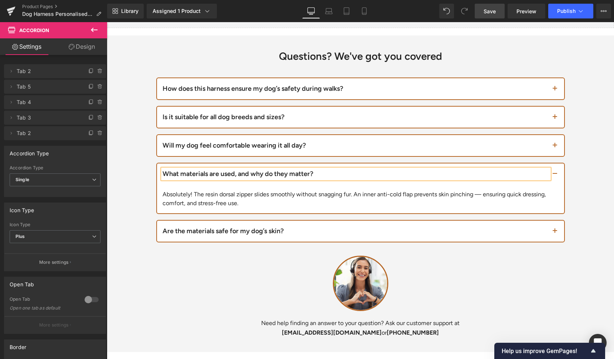
click at [344, 201] on div "Absolutely! The resin dorsal zipper slides smoothly without snagging fur. An in…" at bounding box center [361, 199] width 396 height 18
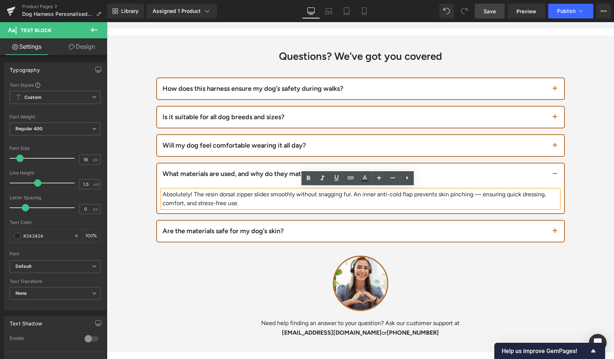
click at [311, 198] on div "Absolutely! The resin dorsal zipper slides smoothly without snagging fur. An in…" at bounding box center [361, 199] width 396 height 18
click at [297, 195] on div "Absolutely! The resin dorsal zipper slides smoothly without snagging fur. An in…" at bounding box center [361, 199] width 396 height 18
paste div
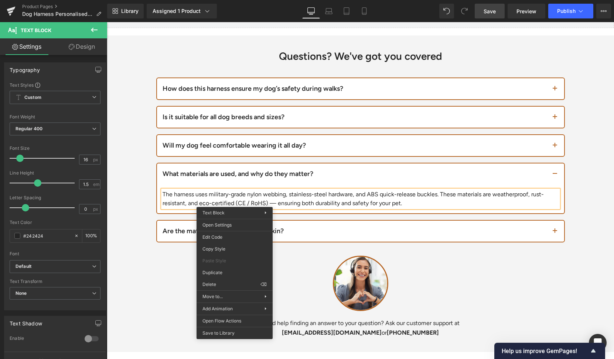
click at [286, 232] on div "Are the materials safe for my dog’s skin?" at bounding box center [356, 231] width 387 height 10
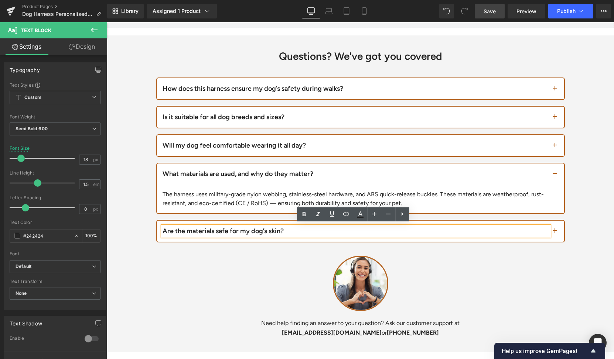
click at [240, 234] on div "Are the materials safe for my dog’s skin?" at bounding box center [356, 231] width 387 height 10
click at [243, 227] on div "Are the materials safe for my dog’s skin?" at bounding box center [356, 231] width 387 height 10
paste div
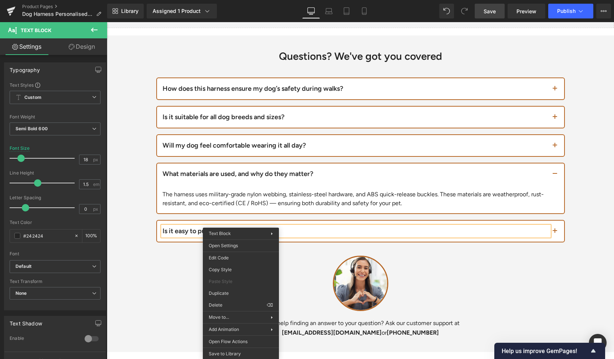
click at [552, 235] on button "button" at bounding box center [556, 231] width 15 height 21
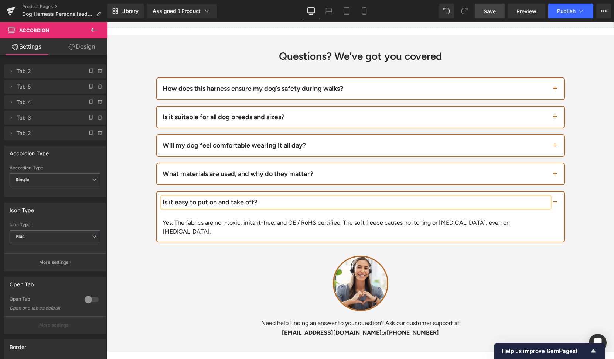
click at [301, 222] on div "Yes. The fabrics are non-toxic, irritant-free, and CE / RoHS certified. The sof…" at bounding box center [361, 228] width 396 height 18
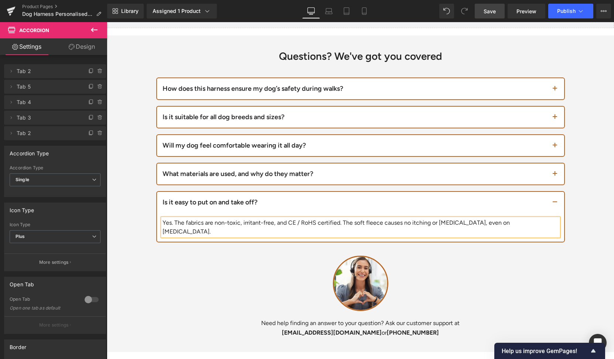
click at [295, 219] on div "Yes. The fabrics are non-toxic, irritant-free, and CE / RoHS certified. The sof…" at bounding box center [361, 228] width 396 height 18
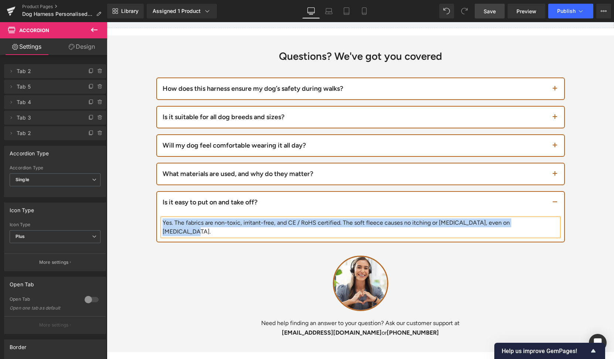
click at [171, 223] on div "Yes. The fabrics are non-toxic, irritant-free, and CE / RoHS certified. The sof…" at bounding box center [361, 228] width 396 height 18
paste div
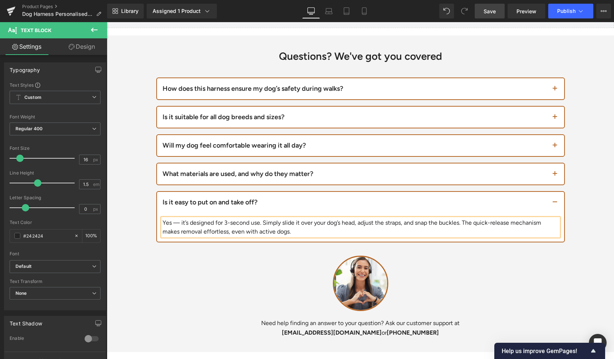
click at [489, 13] on span "Save" at bounding box center [490, 11] width 12 height 8
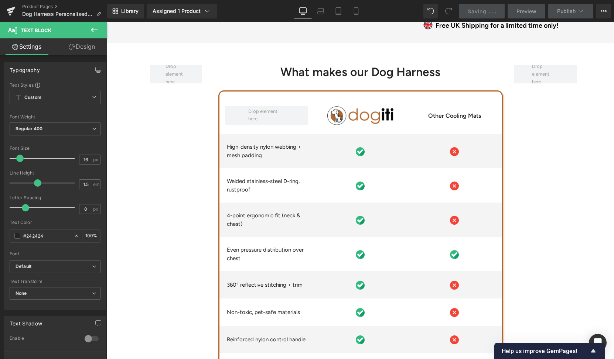
scroll to position [1982, 0]
